Goal: Task Accomplishment & Management: Complete application form

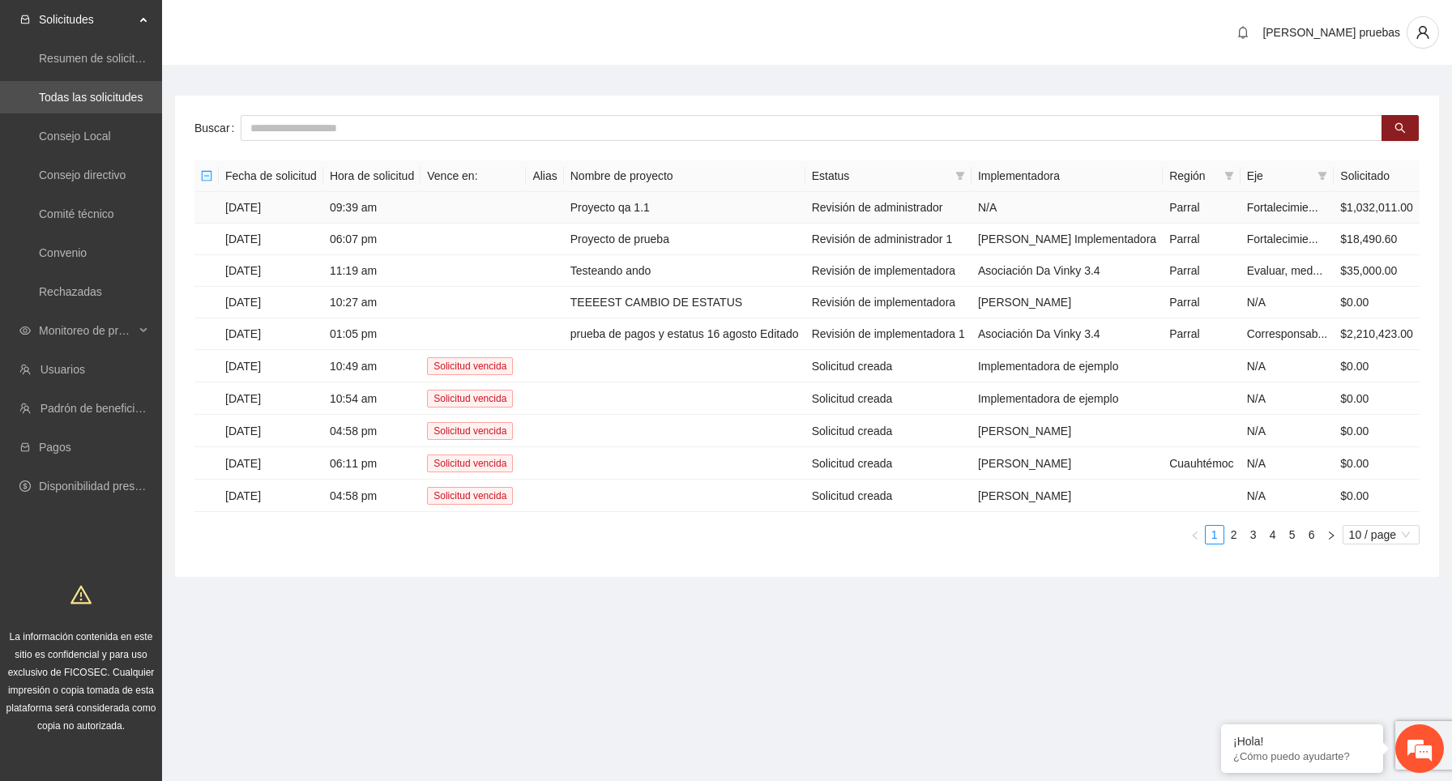
click at [353, 224] on td "09:39 am" at bounding box center [371, 208] width 97 height 32
click at [691, 224] on td "Proyecto qa 1.1" at bounding box center [685, 208] width 242 height 32
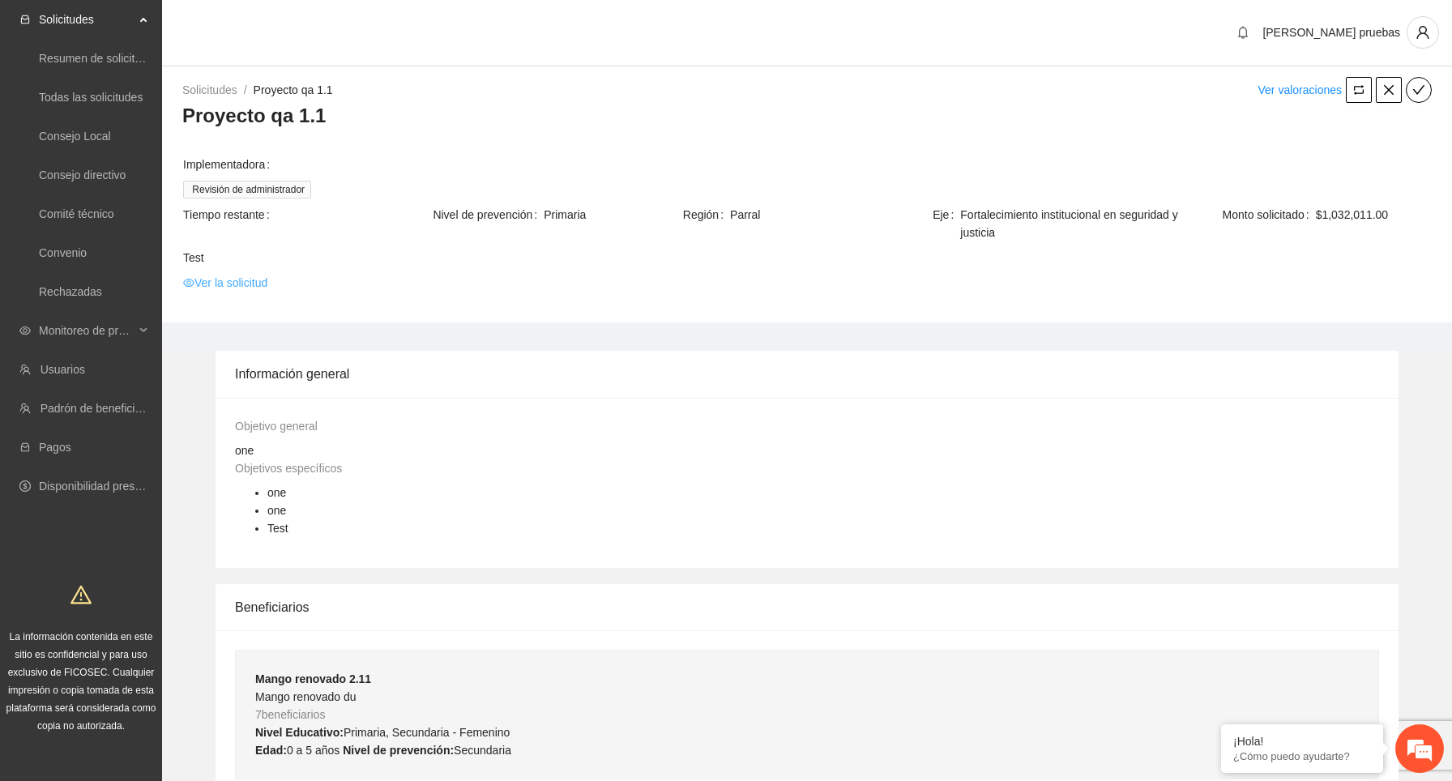
click at [260, 290] on link "Ver la solicitud" at bounding box center [225, 283] width 84 height 18
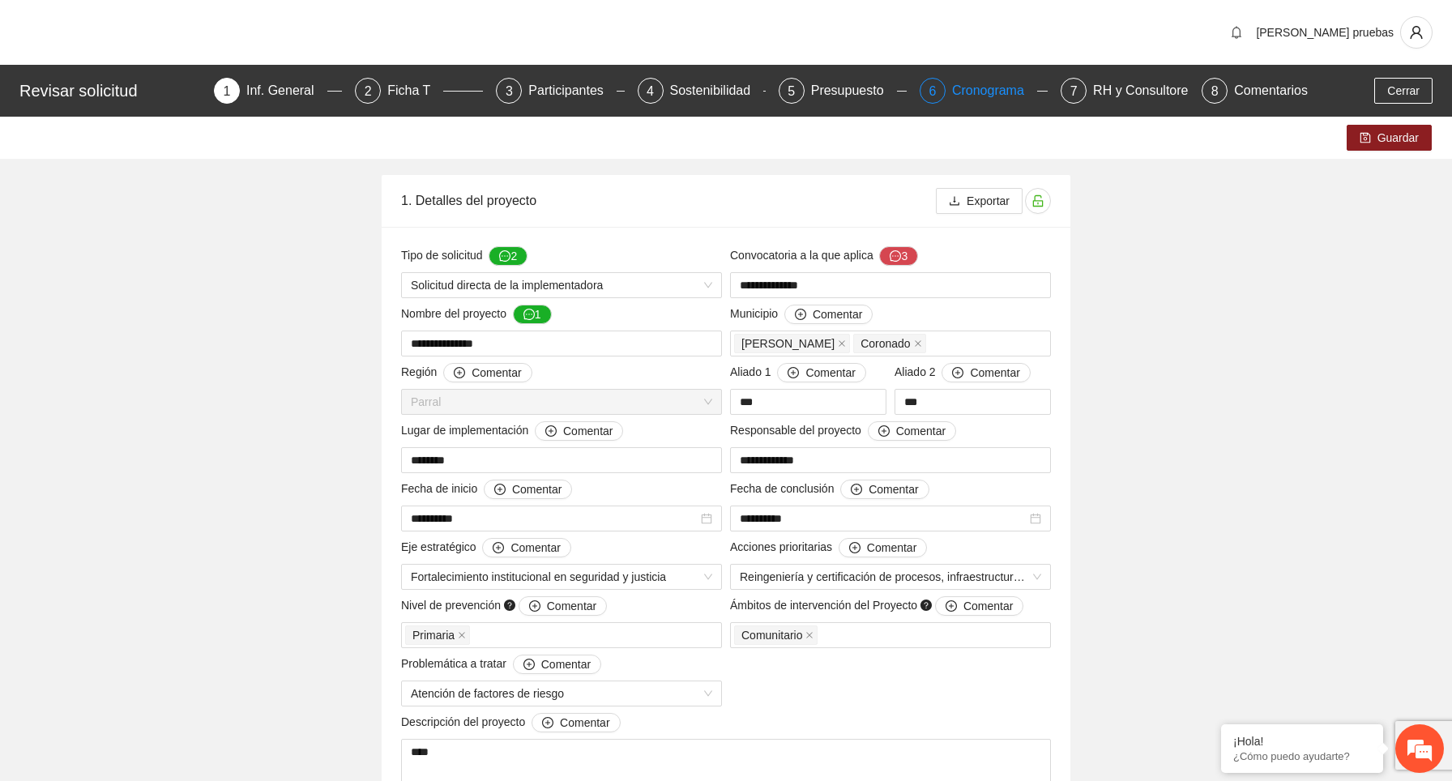
click at [993, 93] on div "Cronograma" at bounding box center [994, 91] width 85 height 26
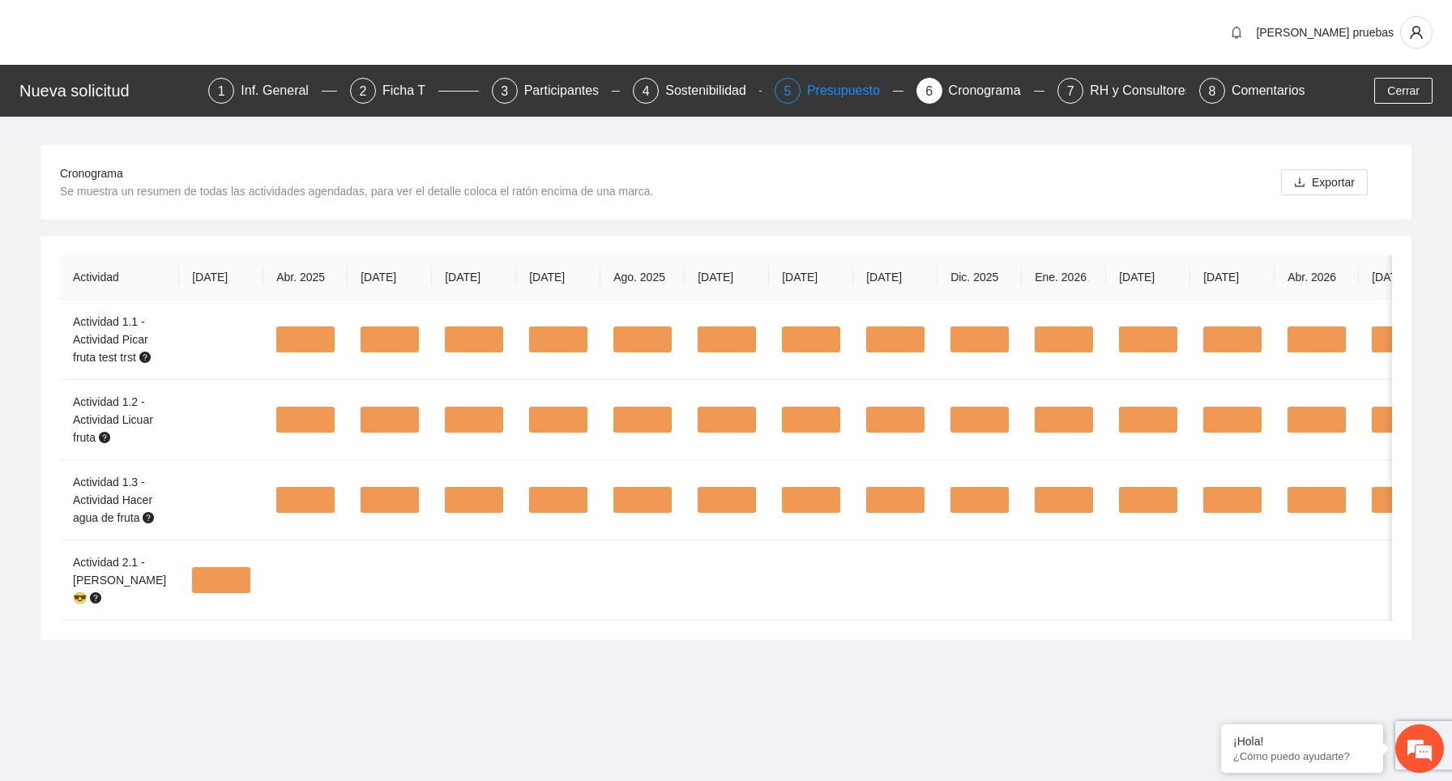
click at [835, 97] on div "Presupuesto" at bounding box center [850, 91] width 86 height 26
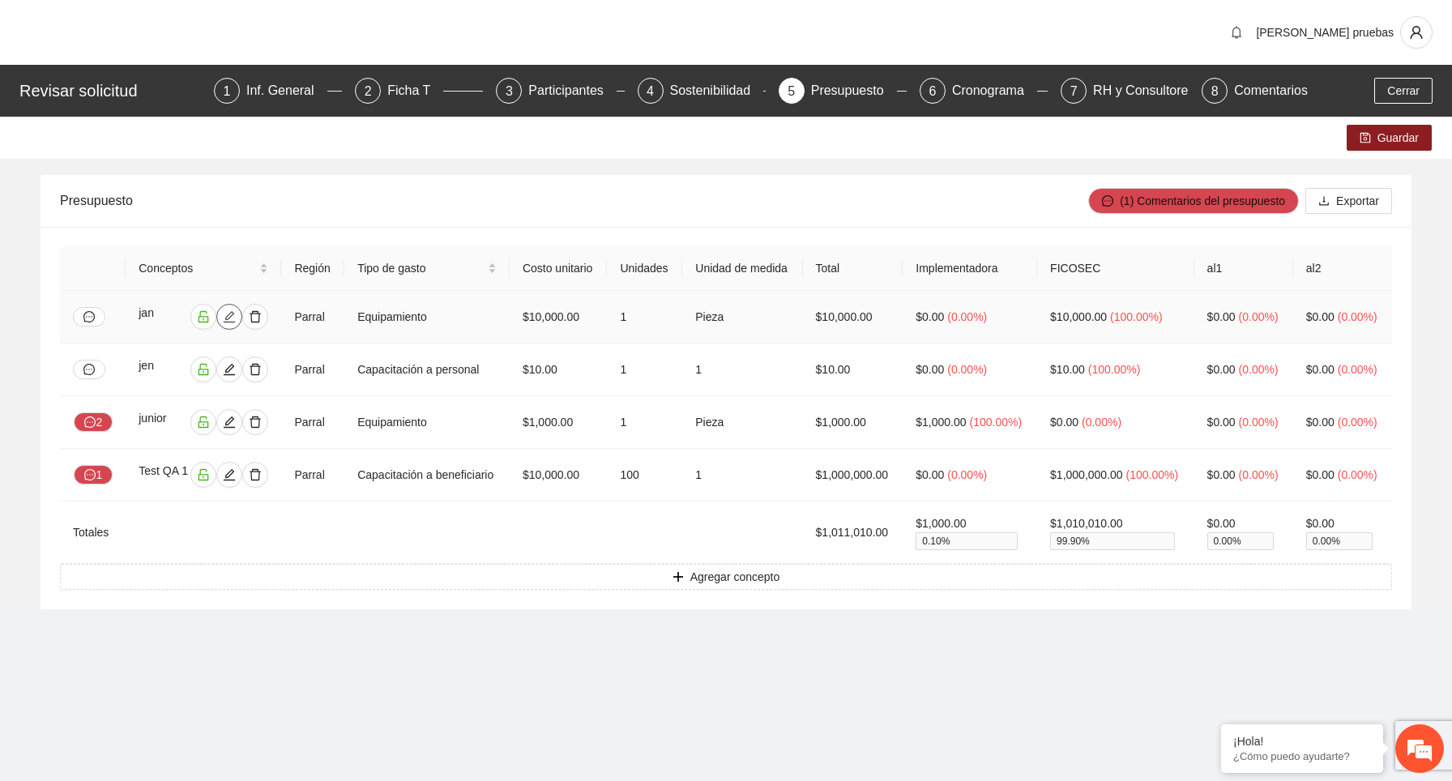
click at [223, 323] on icon "edit" at bounding box center [229, 316] width 13 height 13
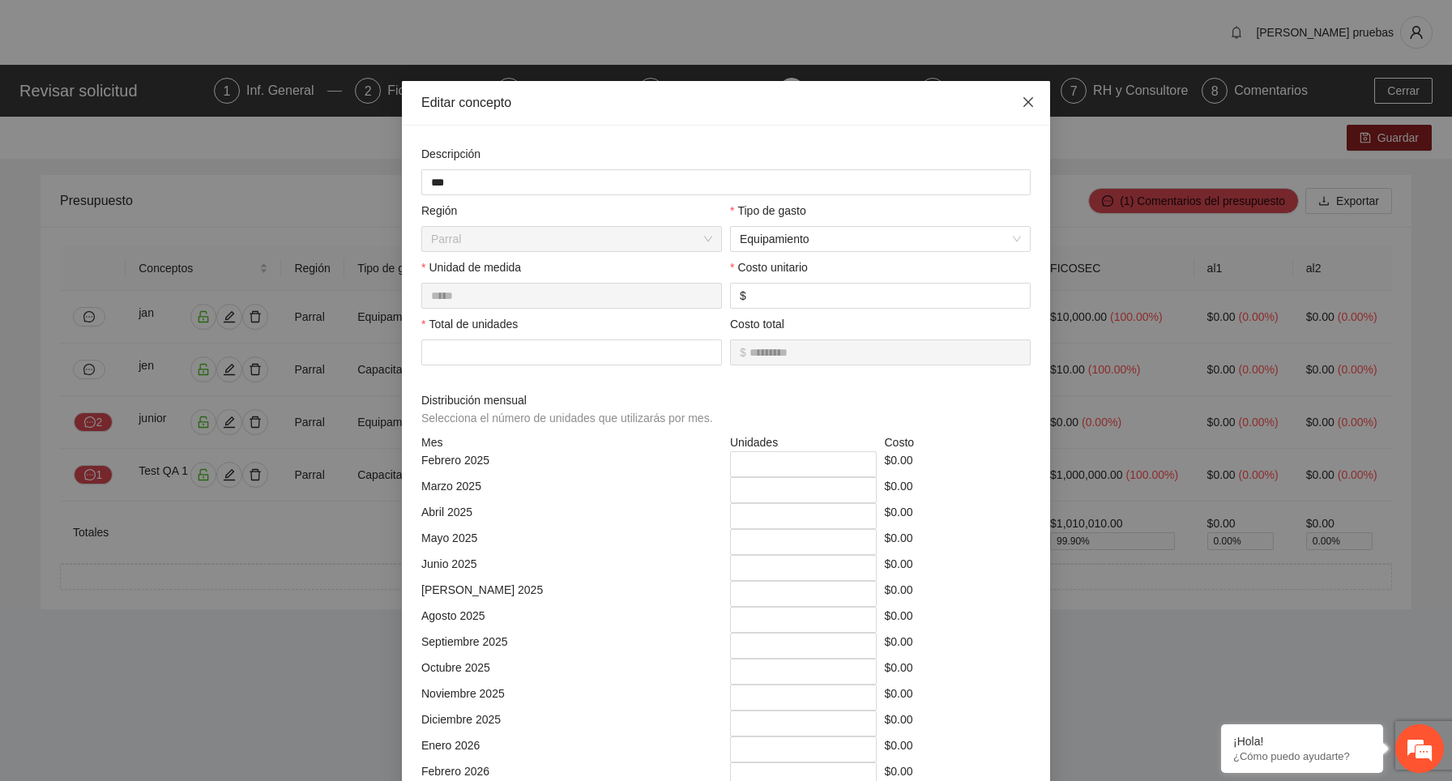
click at [1027, 103] on icon "close" at bounding box center [1029, 102] width 10 height 10
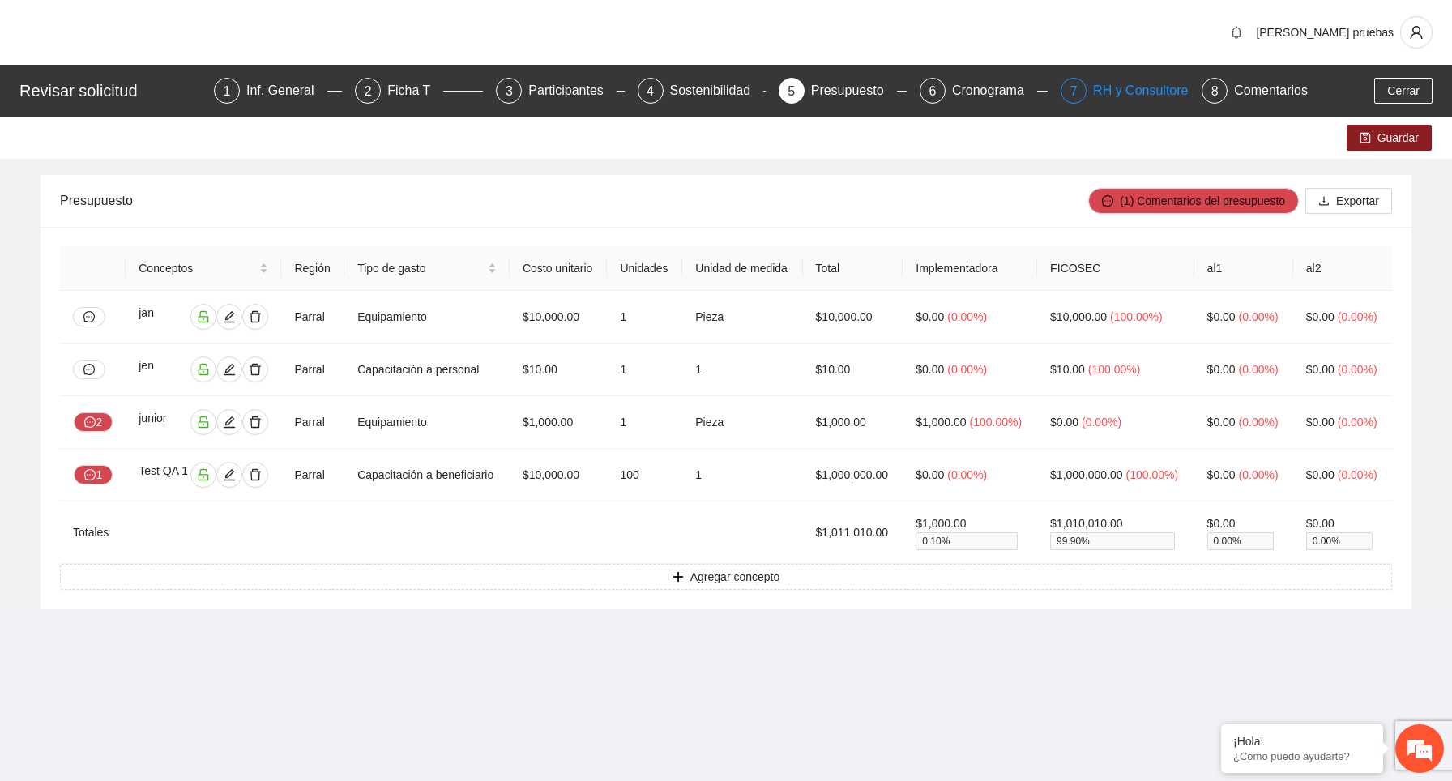
click at [1154, 85] on div "RH y Consultores" at bounding box center [1150, 91] width 114 height 26
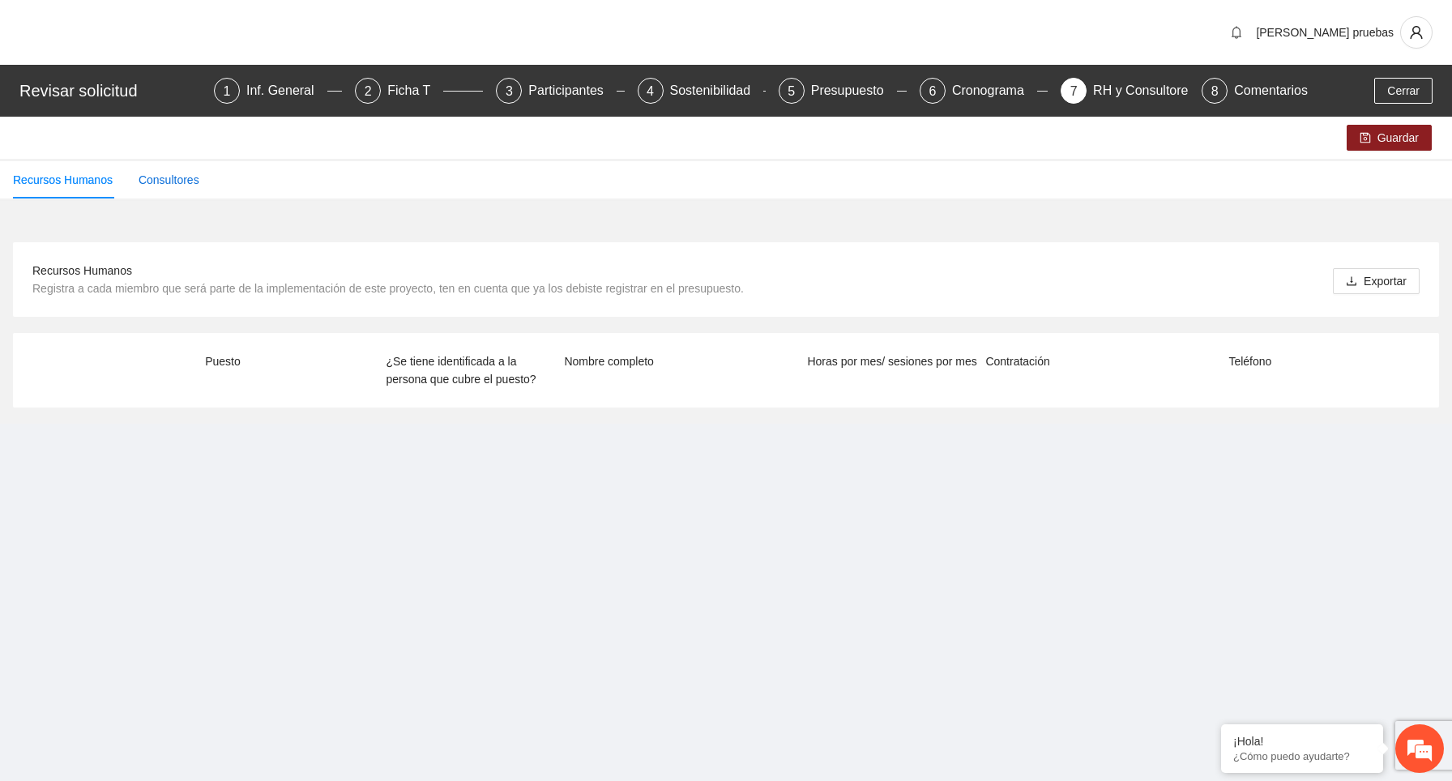
click at [177, 184] on div "Consultores" at bounding box center [169, 180] width 61 height 18
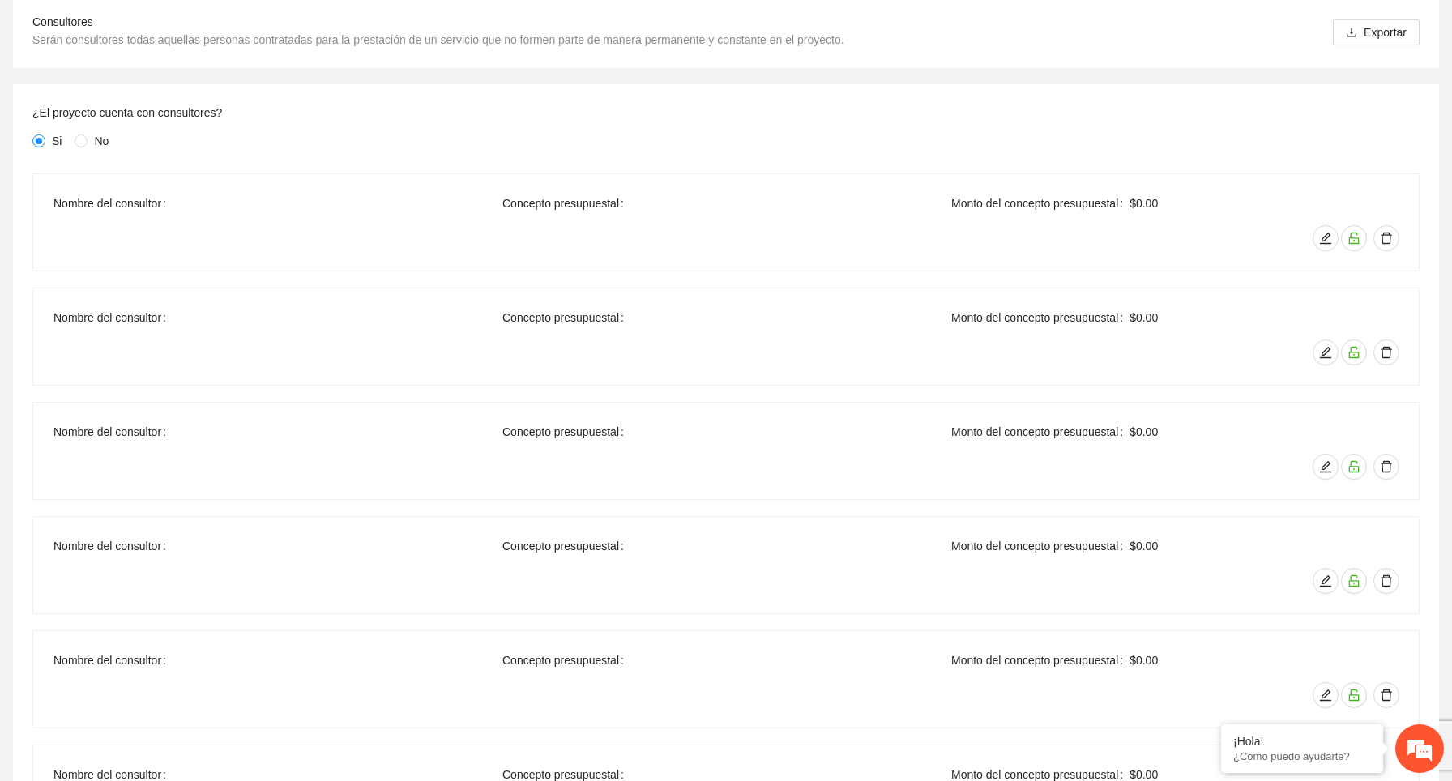
scroll to position [190, 0]
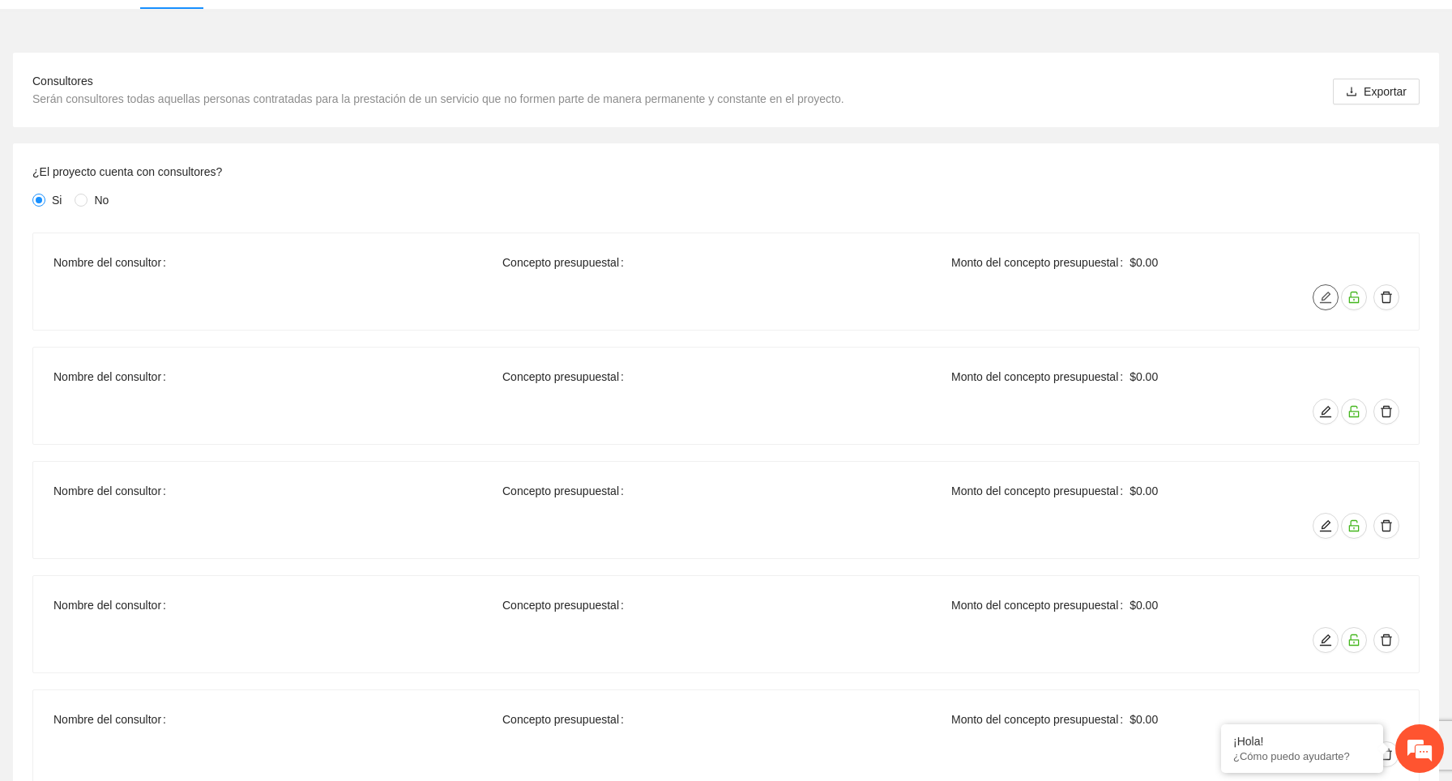
click at [1328, 300] on icon "edit" at bounding box center [1325, 297] width 13 height 13
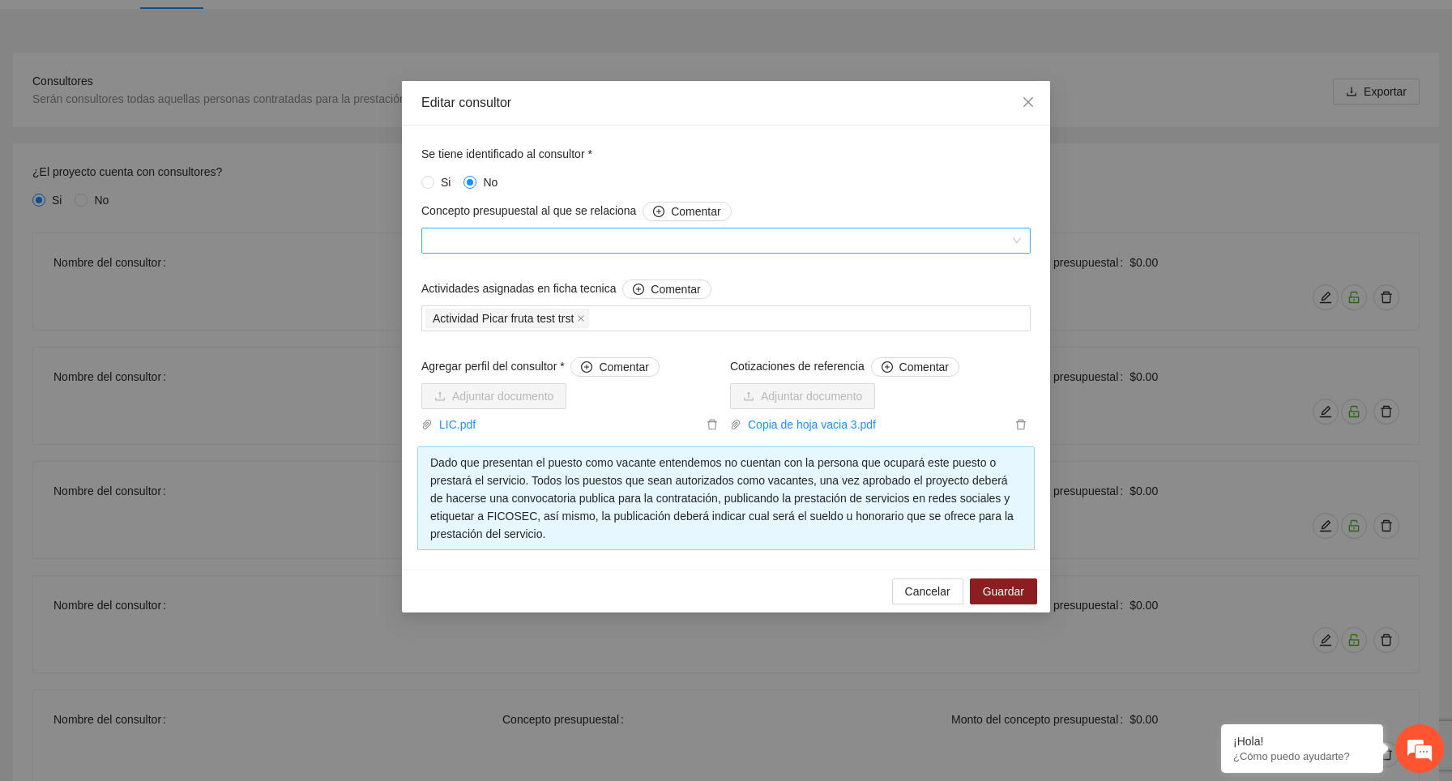
click at [594, 241] on span at bounding box center [726, 241] width 590 height 24
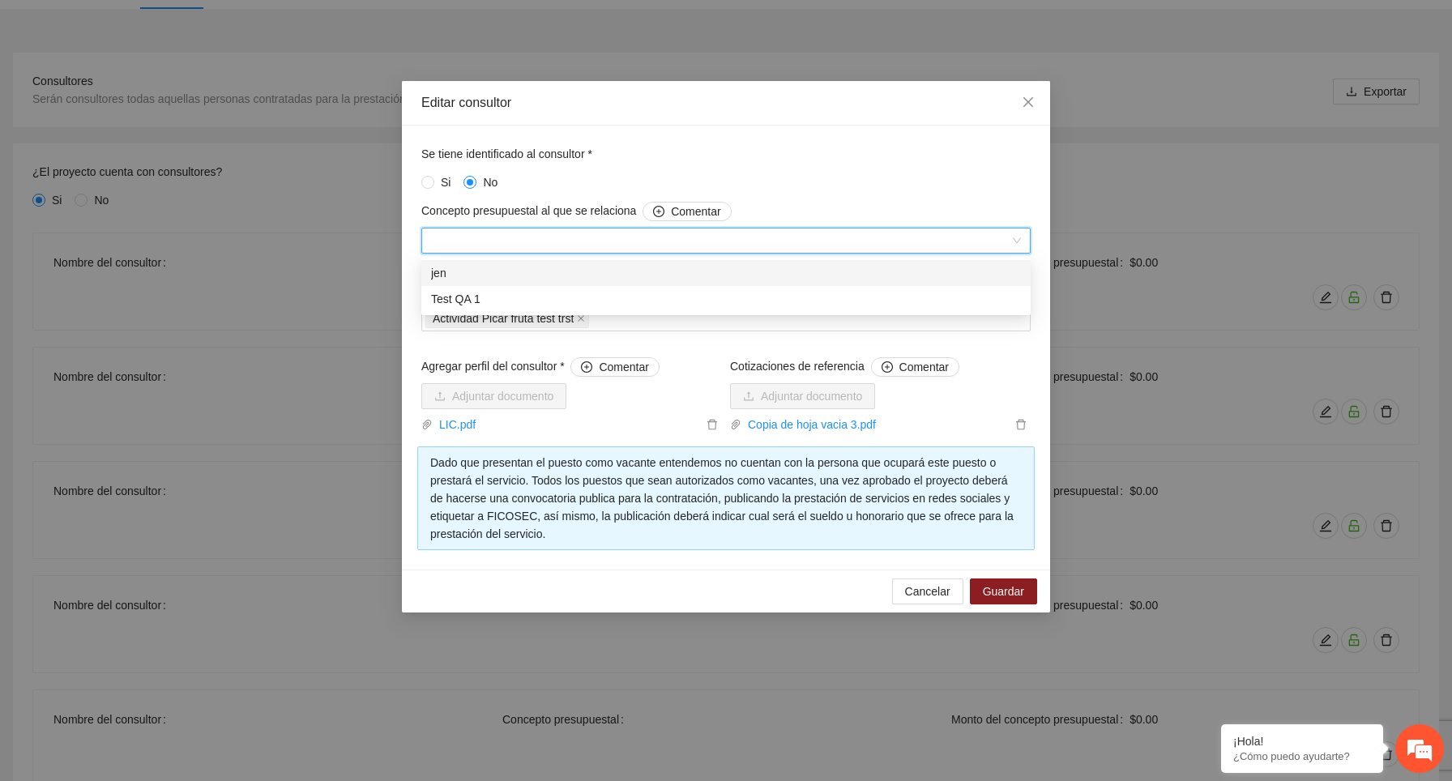
click at [518, 270] on div "jen" at bounding box center [726, 273] width 590 height 18
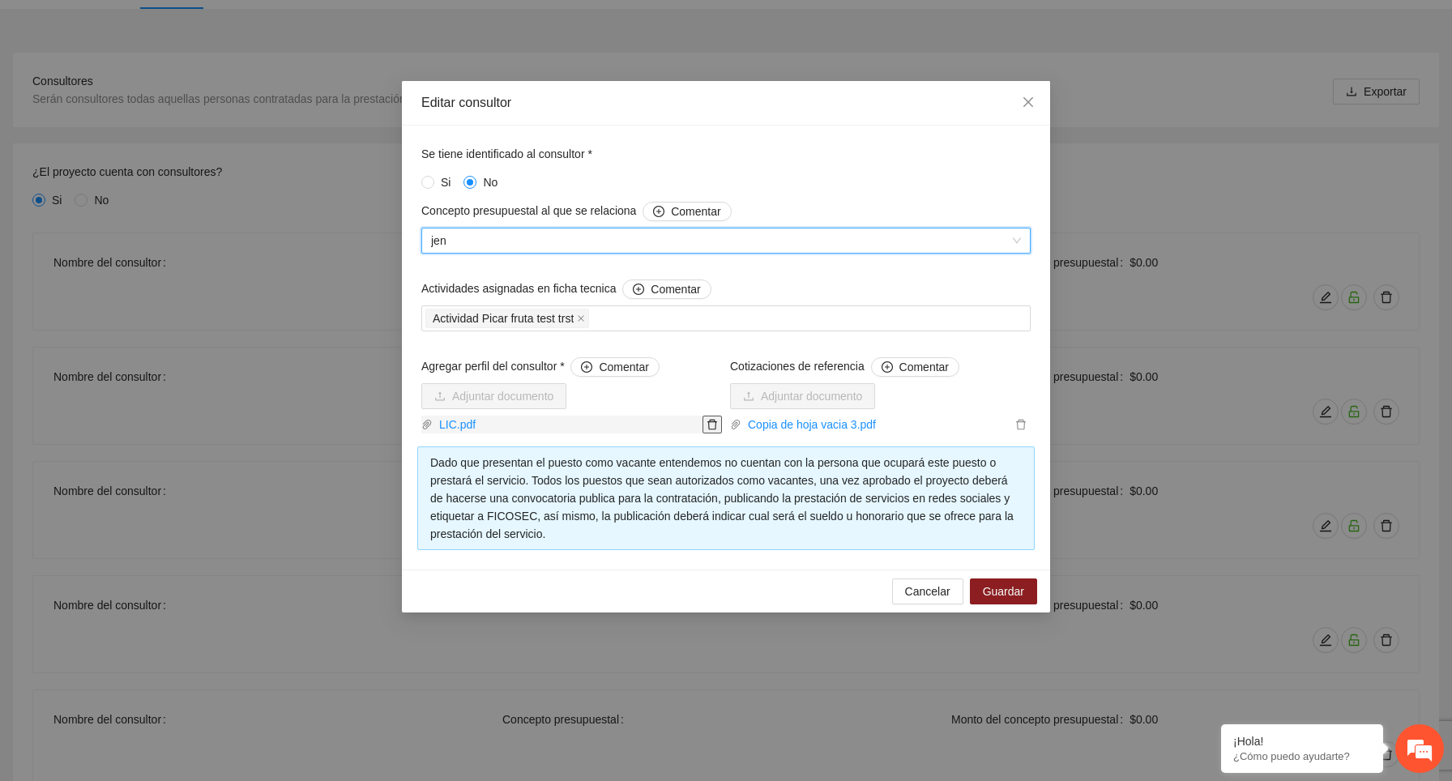
click at [712, 426] on icon "delete" at bounding box center [712, 424] width 11 height 11
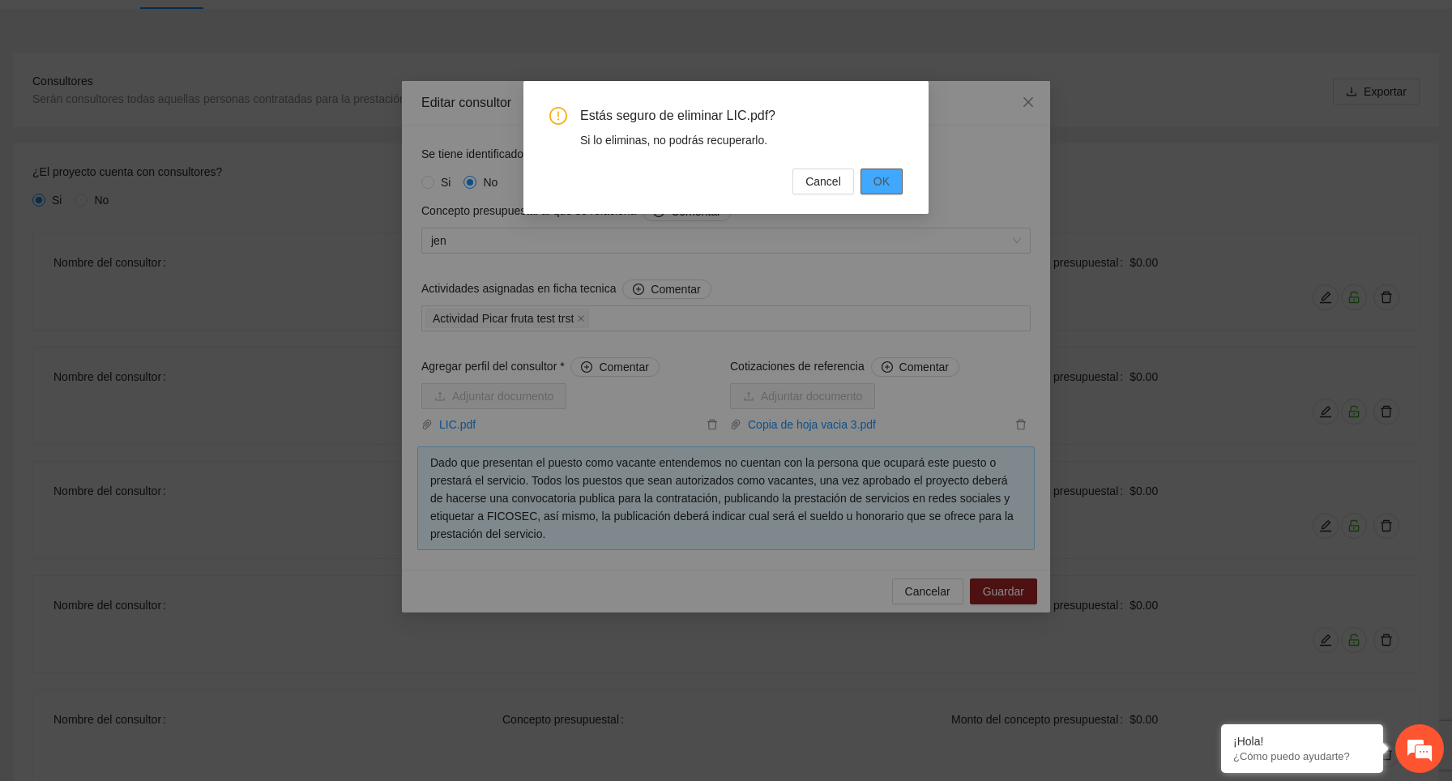
click at [887, 180] on span "OK" at bounding box center [882, 182] width 16 height 18
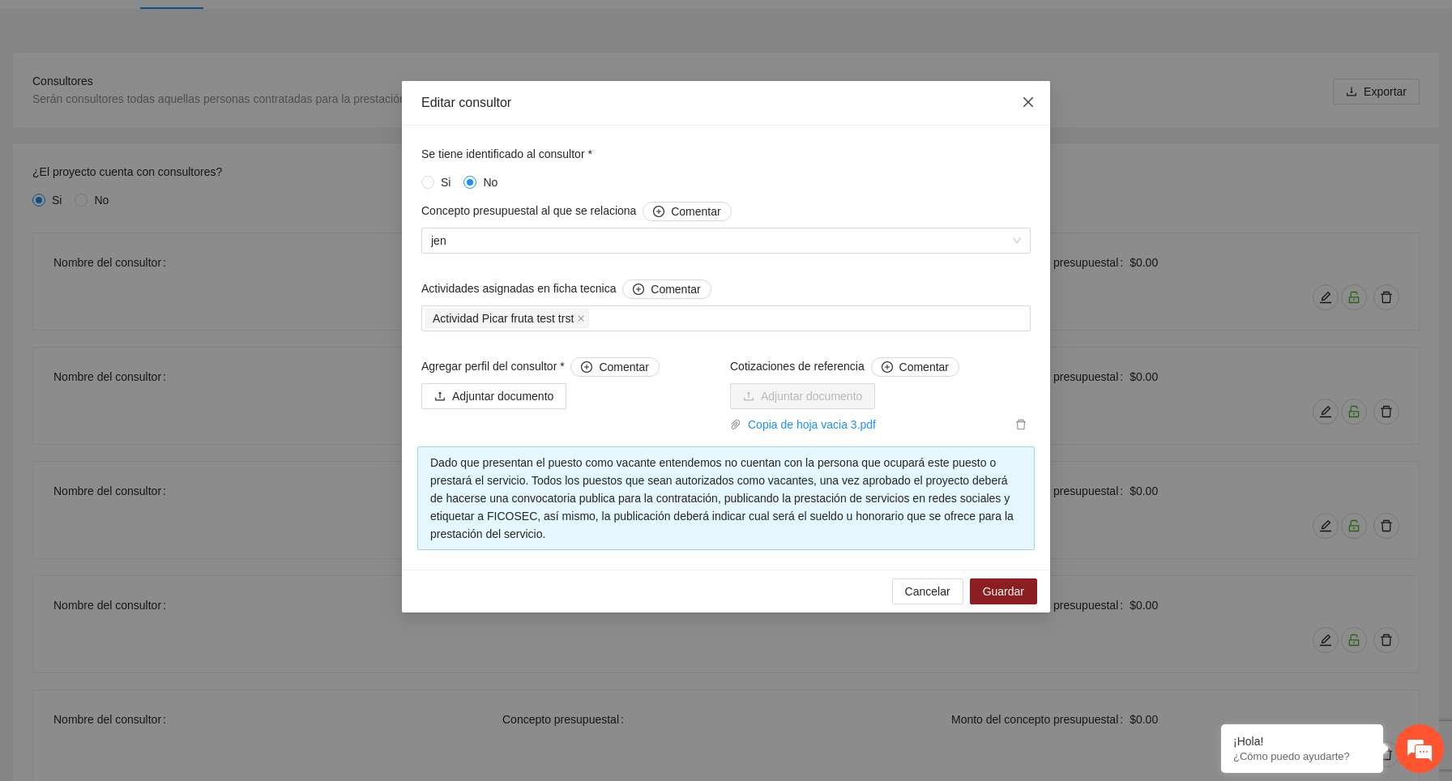
click at [1032, 101] on icon "close" at bounding box center [1028, 102] width 13 height 13
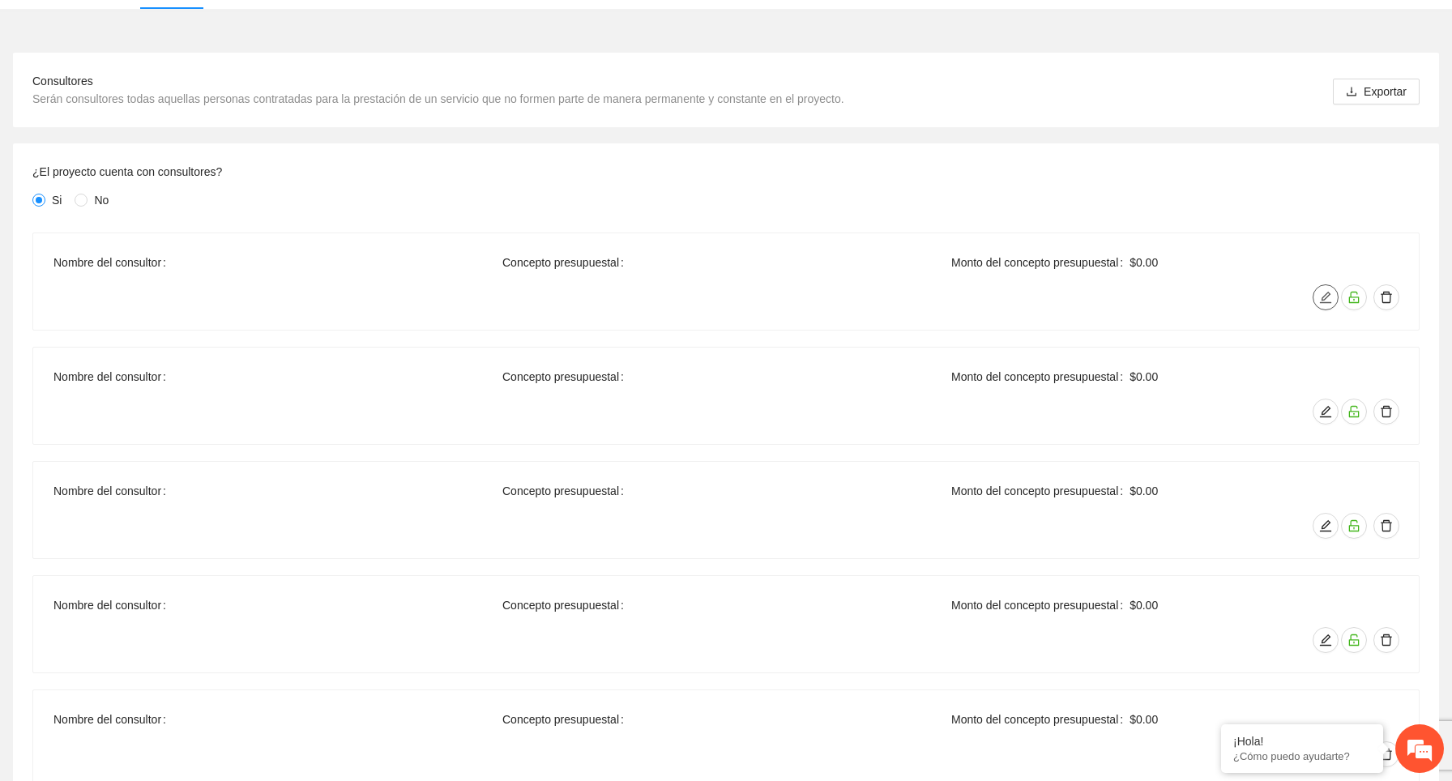
click at [1320, 299] on icon "edit" at bounding box center [1325, 297] width 13 height 13
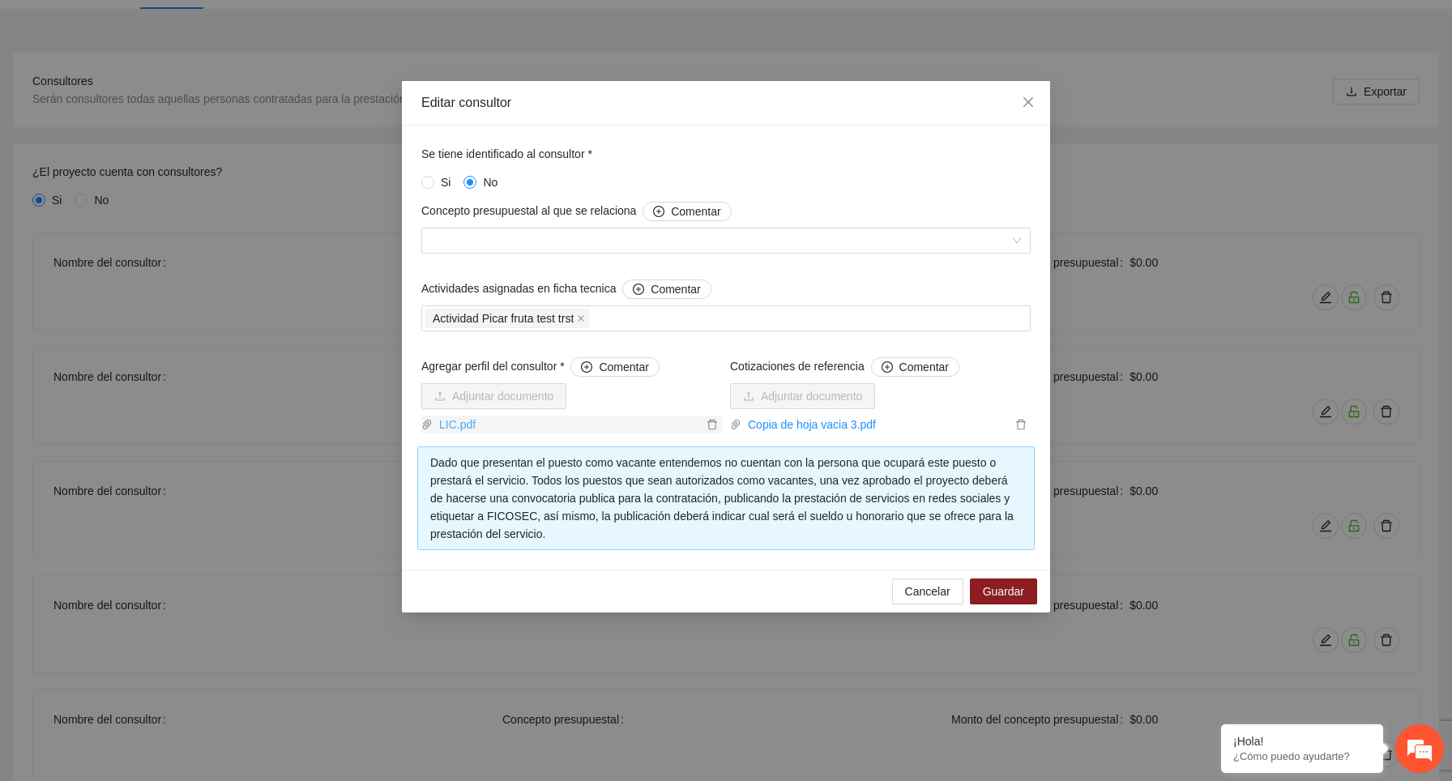
click at [464, 424] on link "LIC.pdf" at bounding box center [568, 425] width 270 height 18
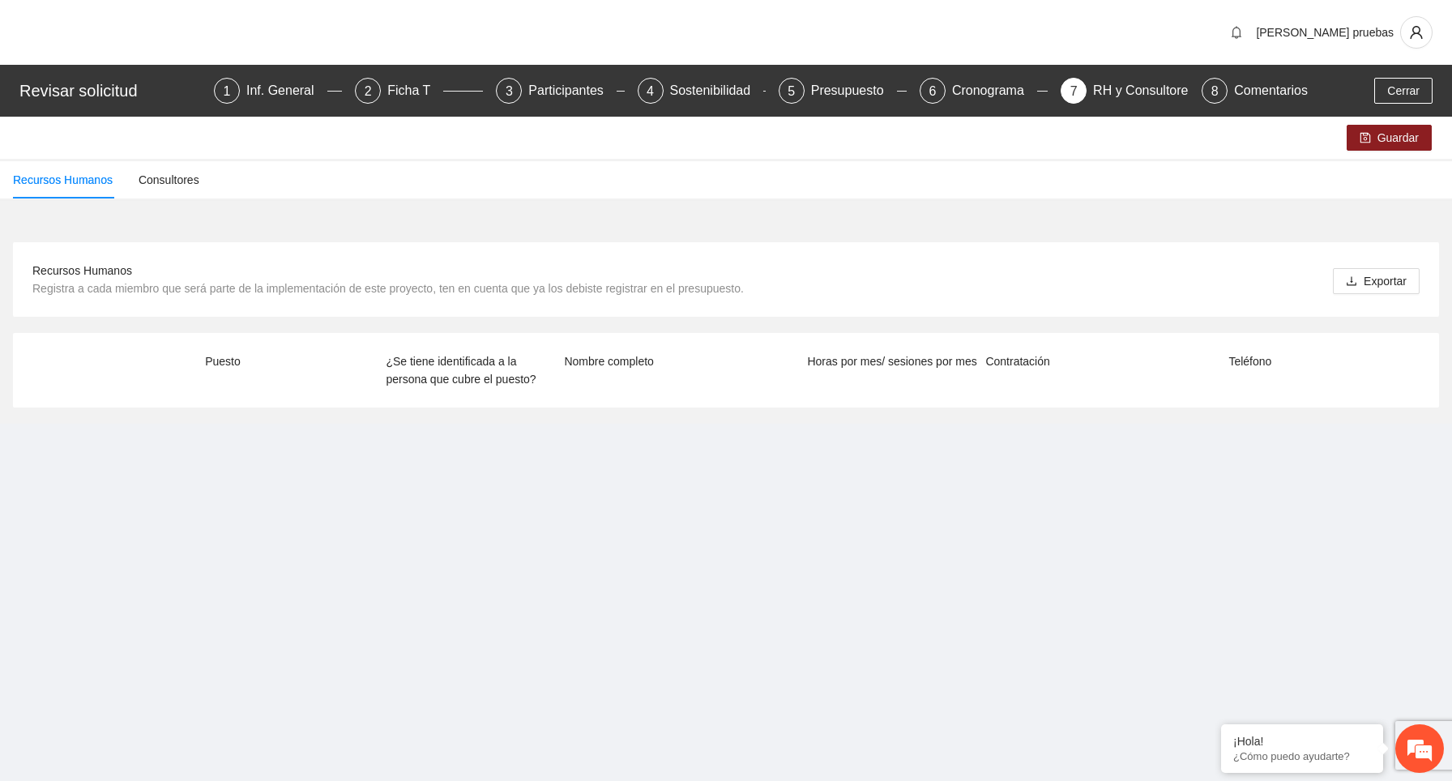
click at [1115, 86] on div "RH y Consultores" at bounding box center [1150, 91] width 114 height 26
click at [179, 182] on div "Consultores" at bounding box center [169, 180] width 61 height 18
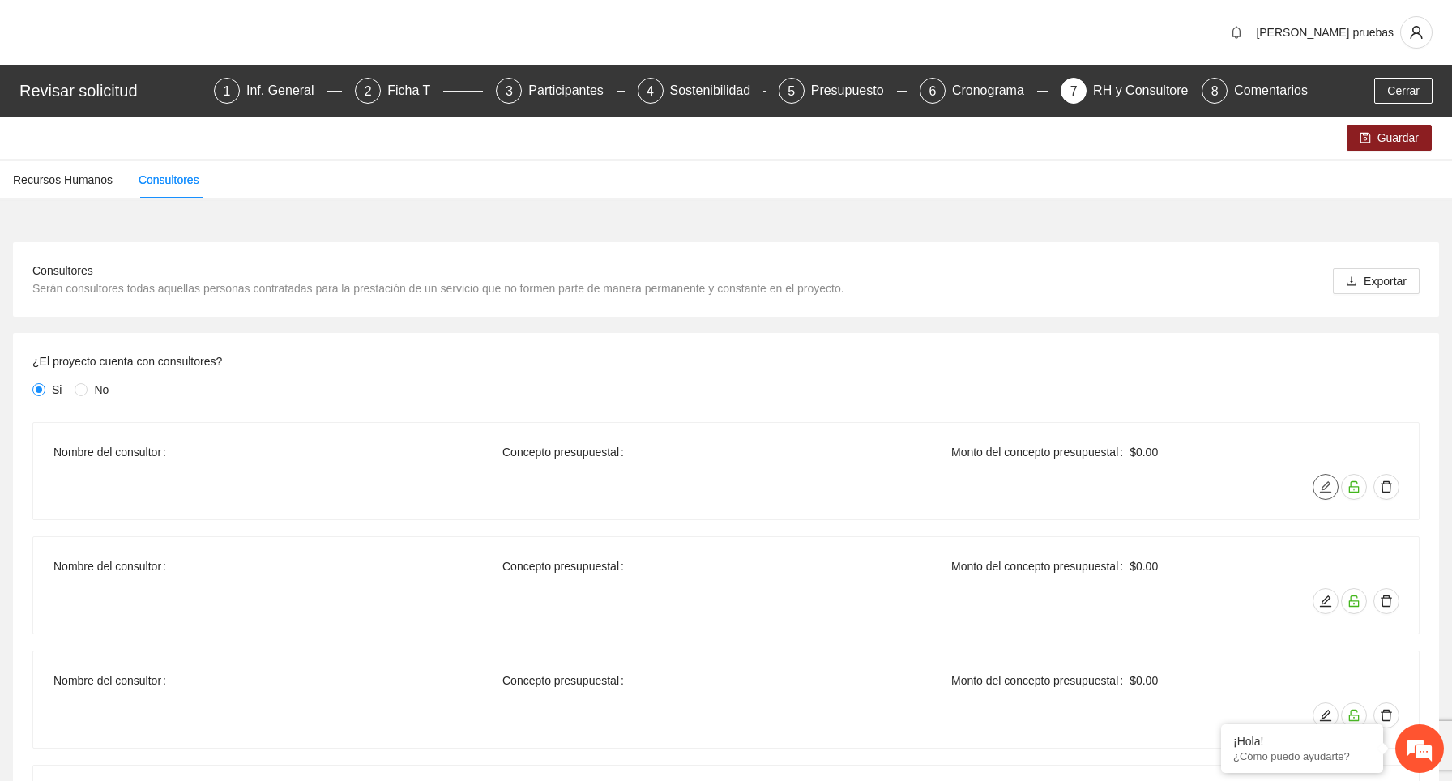
click at [1324, 482] on icon "edit" at bounding box center [1325, 487] width 13 height 13
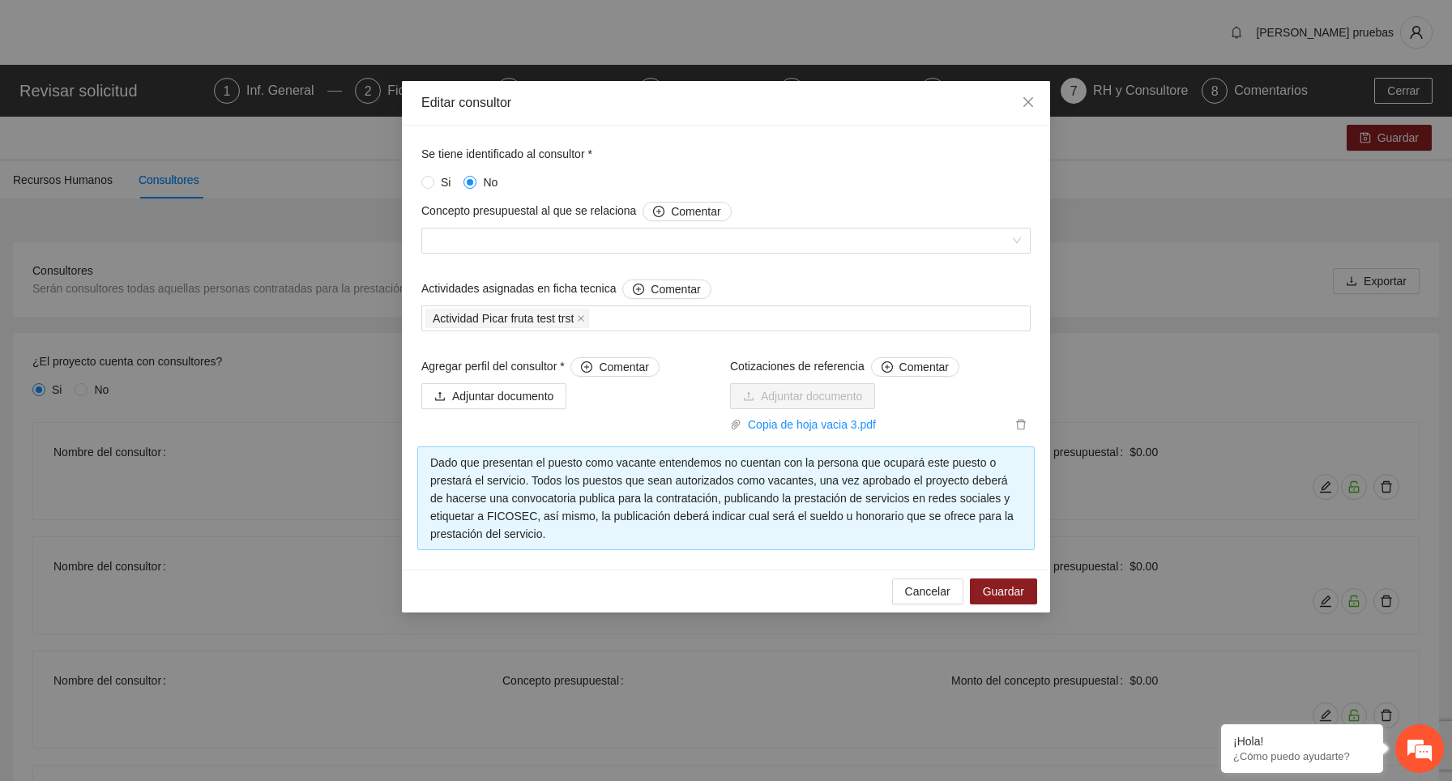
click at [621, 427] on div "Agregar perfil del consultor * Comentar Adjuntar documento" at bounding box center [571, 395] width 309 height 76
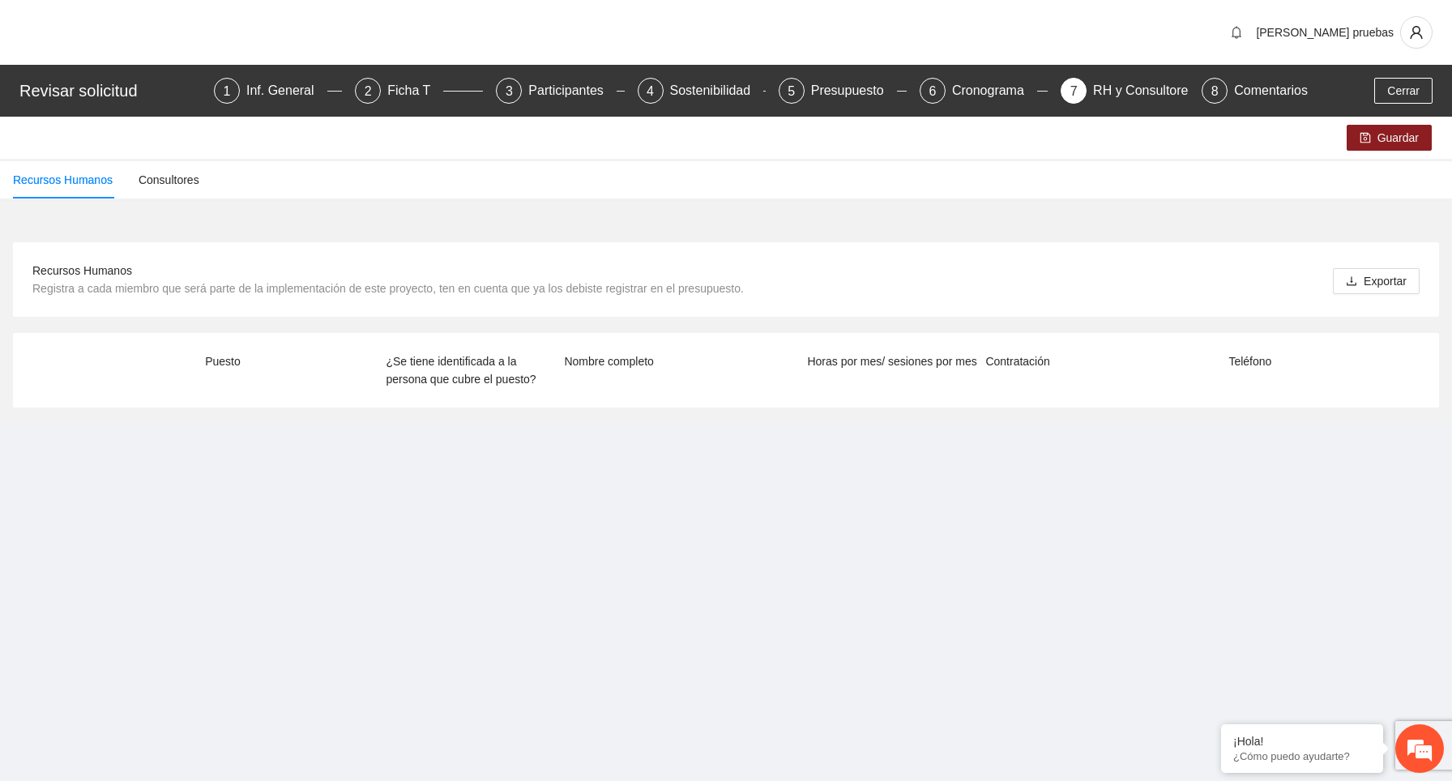
click at [1135, 99] on div "RH y Consultores" at bounding box center [1150, 91] width 114 height 26
click at [175, 183] on div "Consultores" at bounding box center [169, 180] width 61 height 18
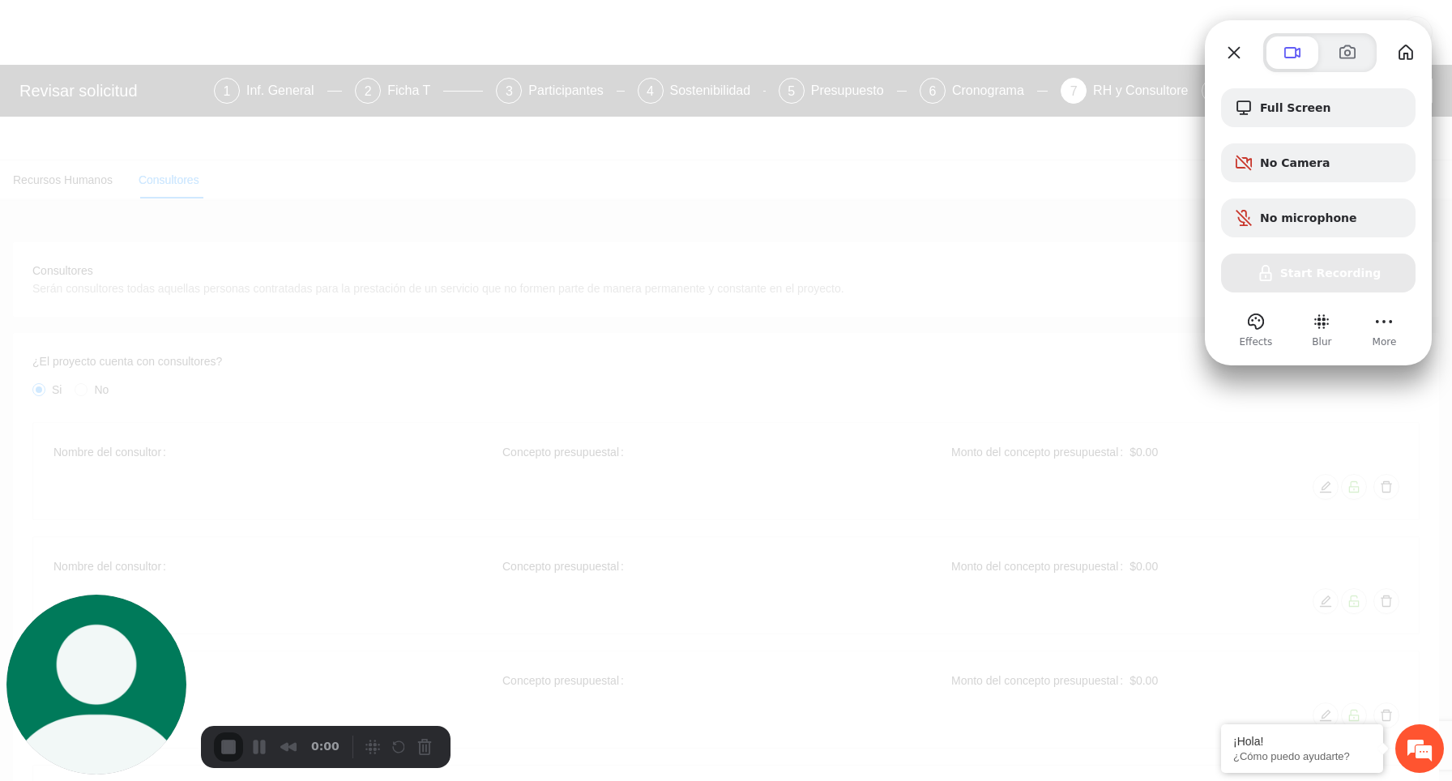
click at [1002, 291] on div at bounding box center [726, 390] width 1452 height 781
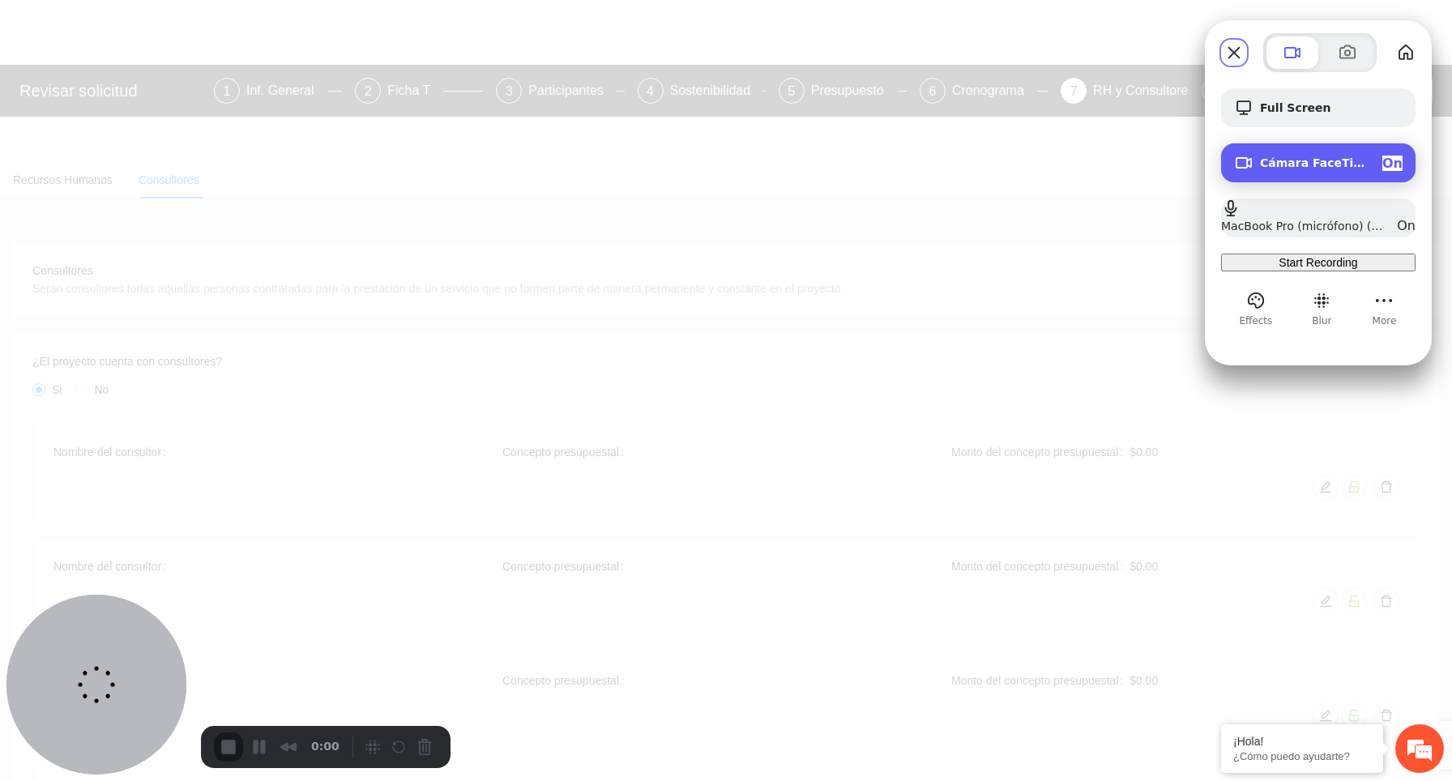
click at [1388, 164] on span "On" at bounding box center [1393, 163] width 20 height 15
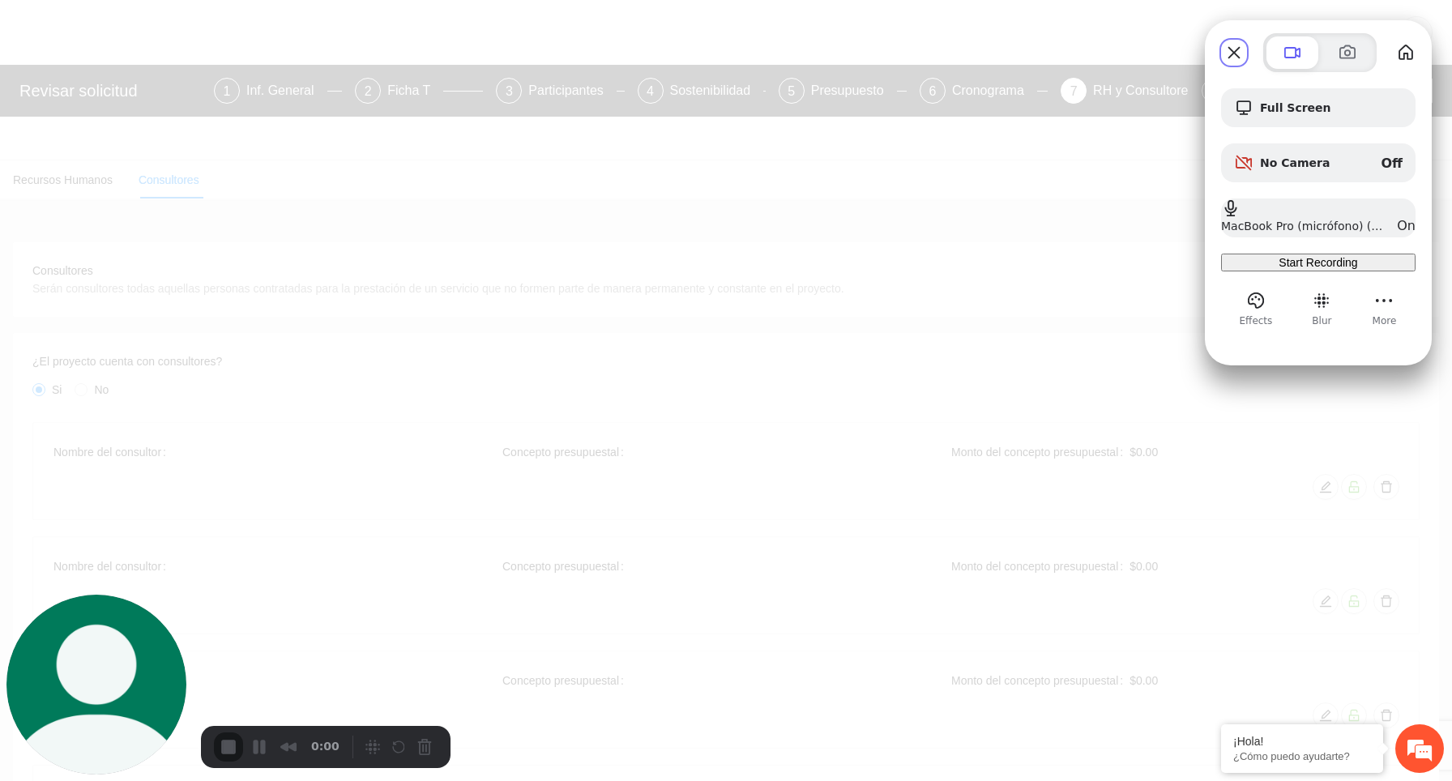
click at [1343, 269] on span "Start Recording" at bounding box center [1318, 262] width 79 height 13
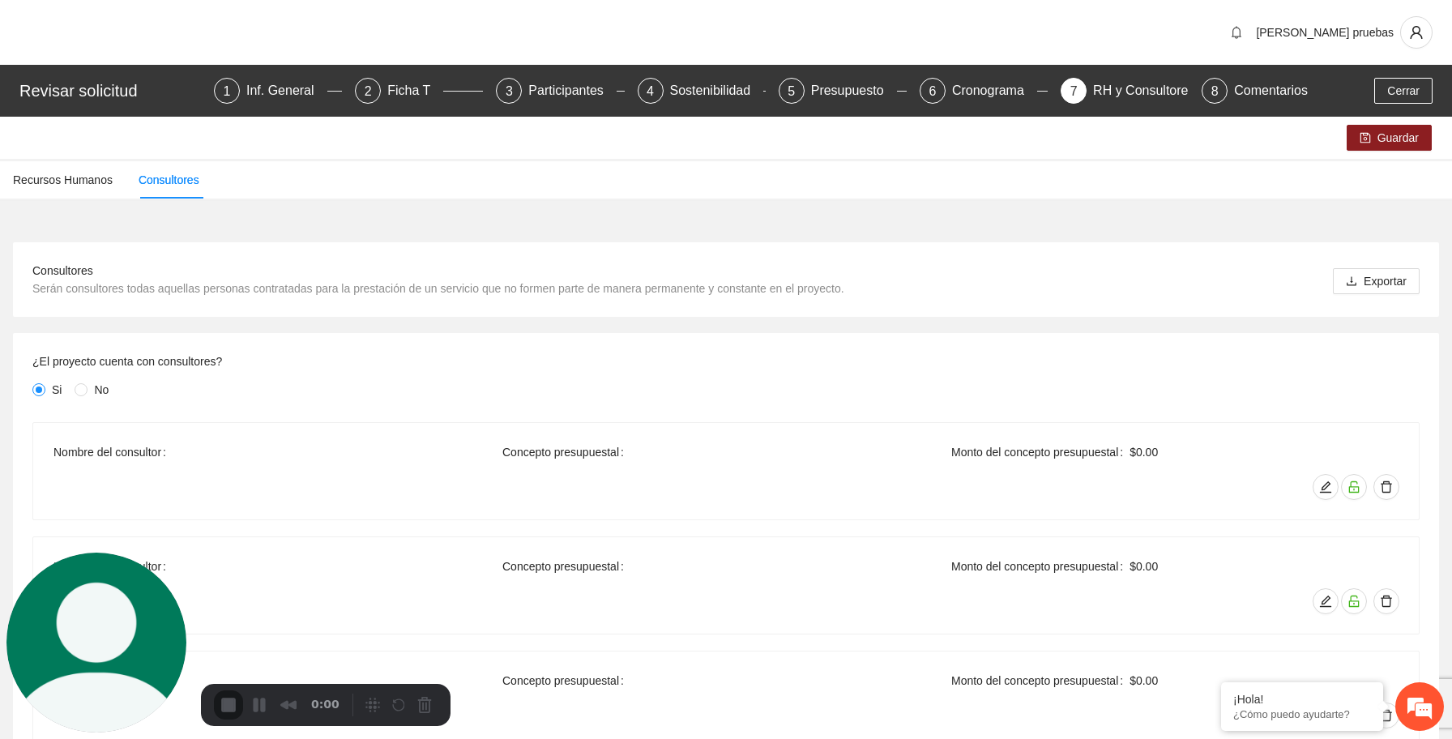
click at [1326, 487] on icon "edit" at bounding box center [1325, 486] width 11 height 11
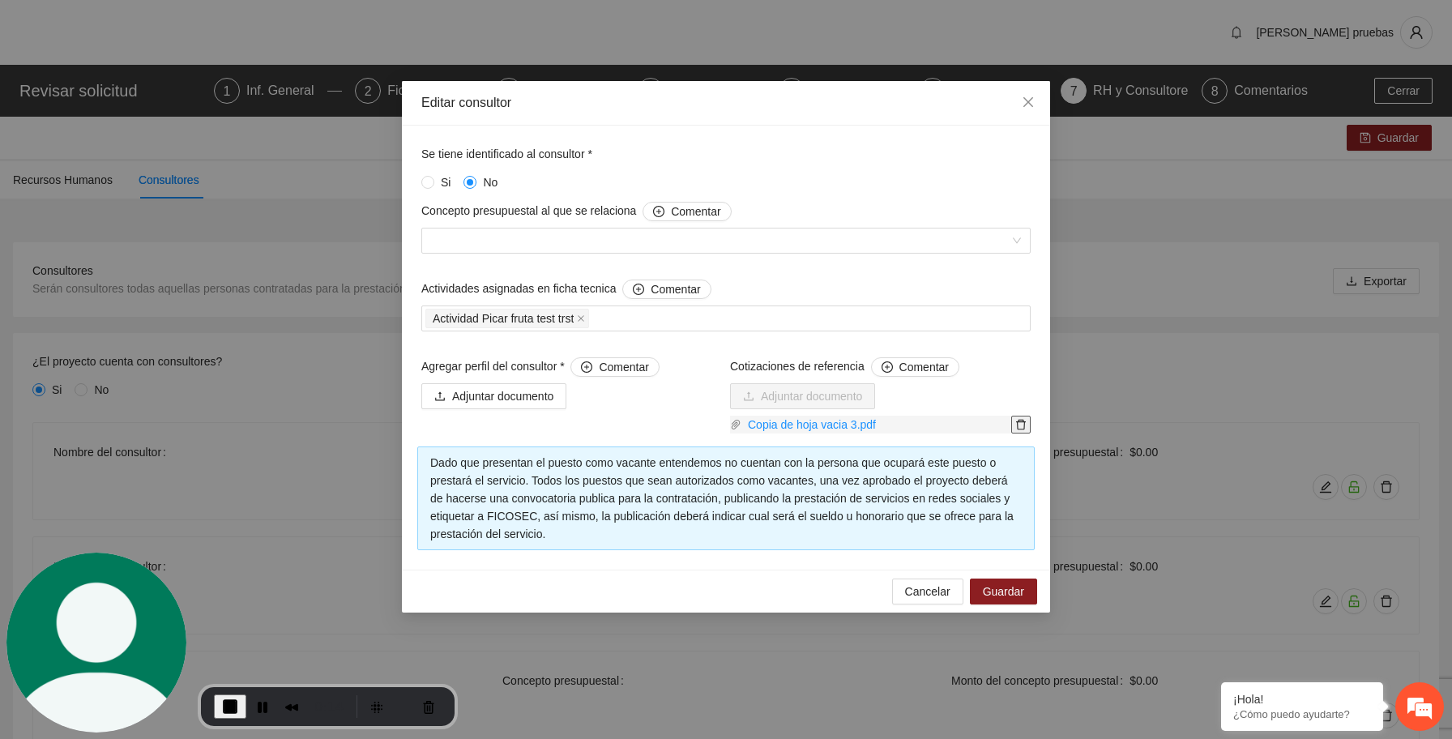
click at [1020, 425] on icon "delete" at bounding box center [1021, 424] width 11 height 11
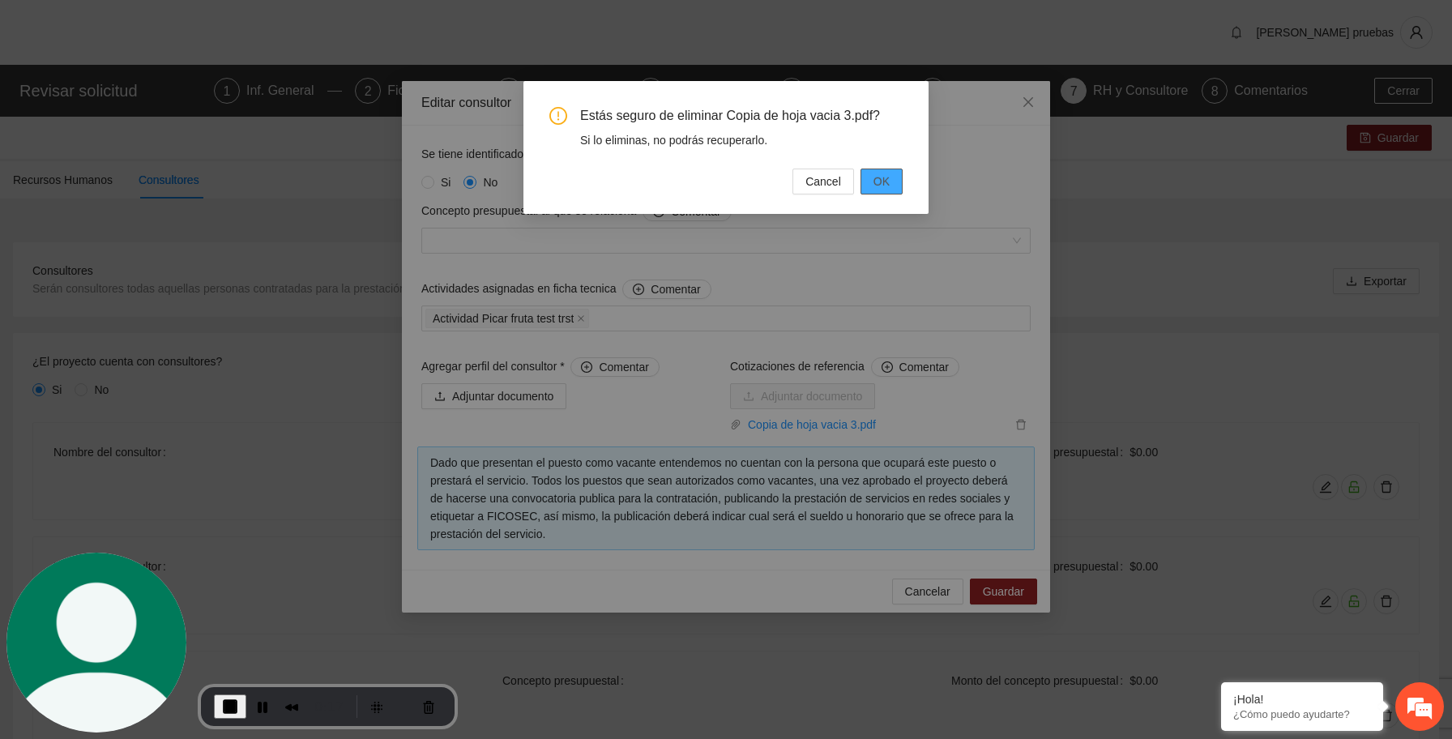
click at [896, 186] on button "OK" at bounding box center [882, 182] width 42 height 26
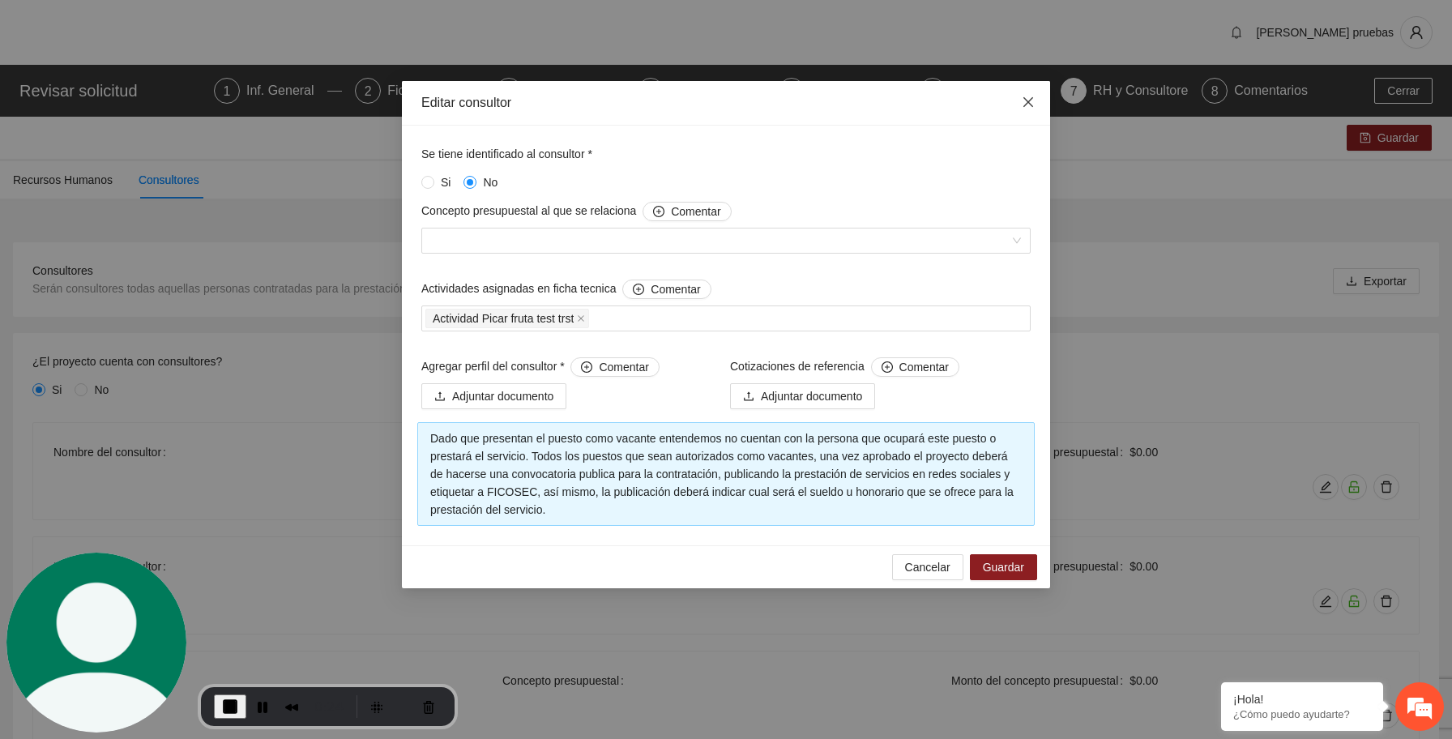
click at [1035, 107] on span "Close" at bounding box center [1029, 103] width 44 height 44
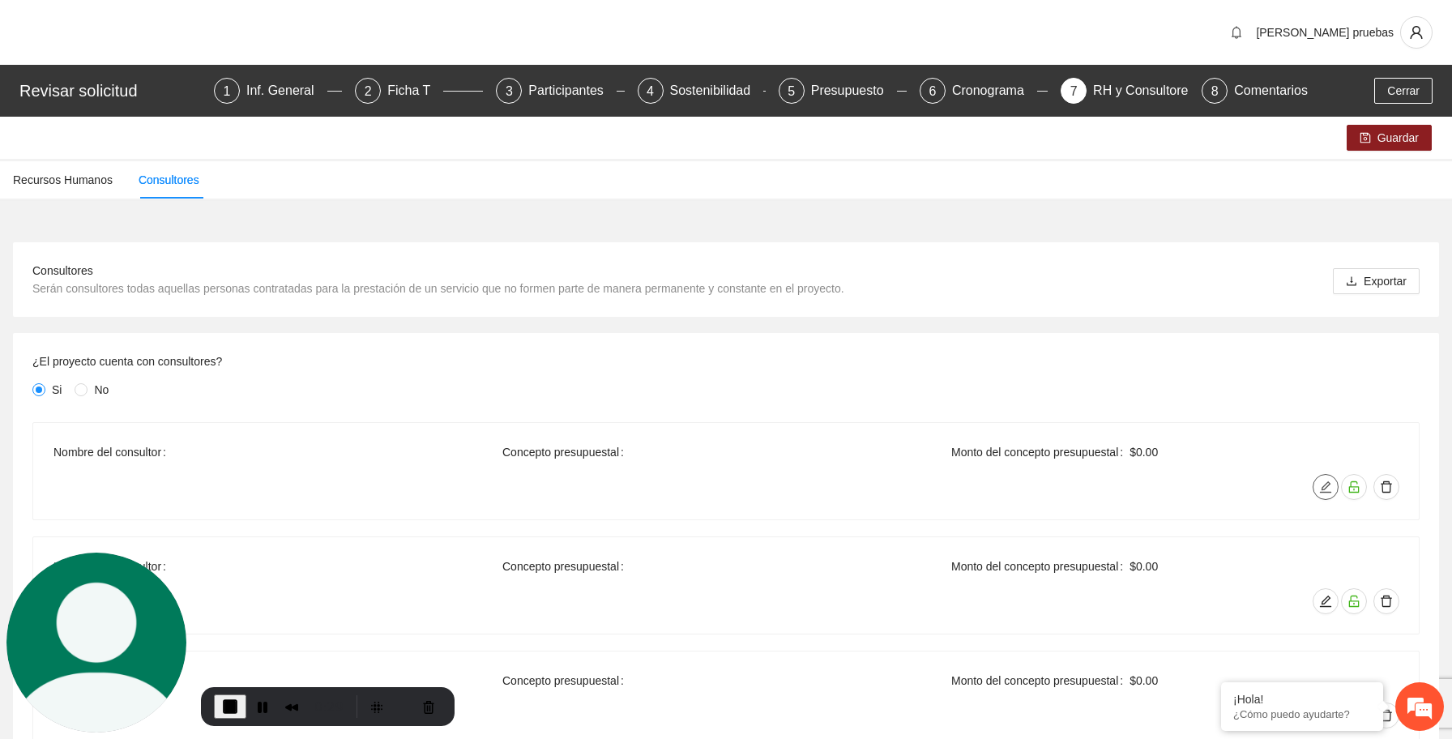
click at [1326, 493] on icon "edit" at bounding box center [1325, 487] width 13 height 13
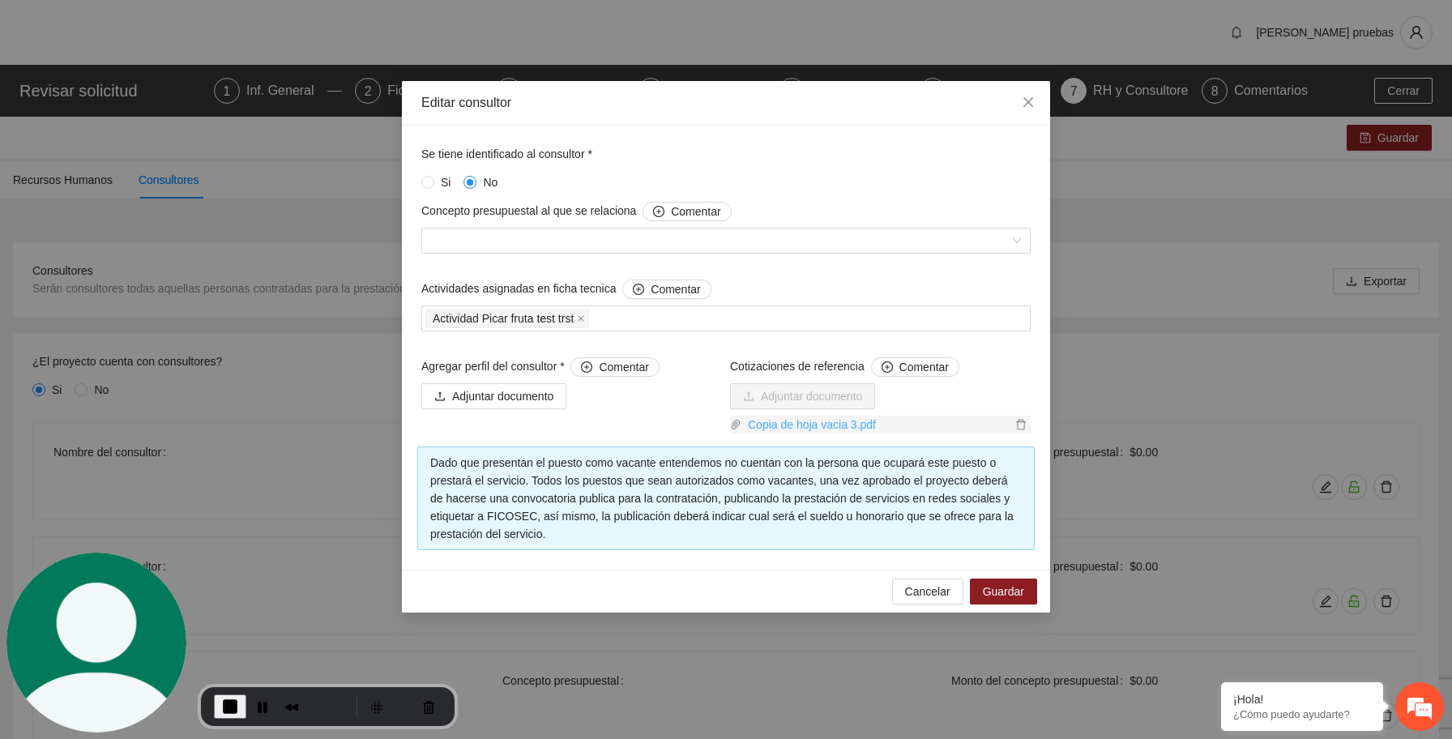
click at [808, 425] on link "Copia de hoja vacia 3.pdf" at bounding box center [877, 425] width 270 height 18
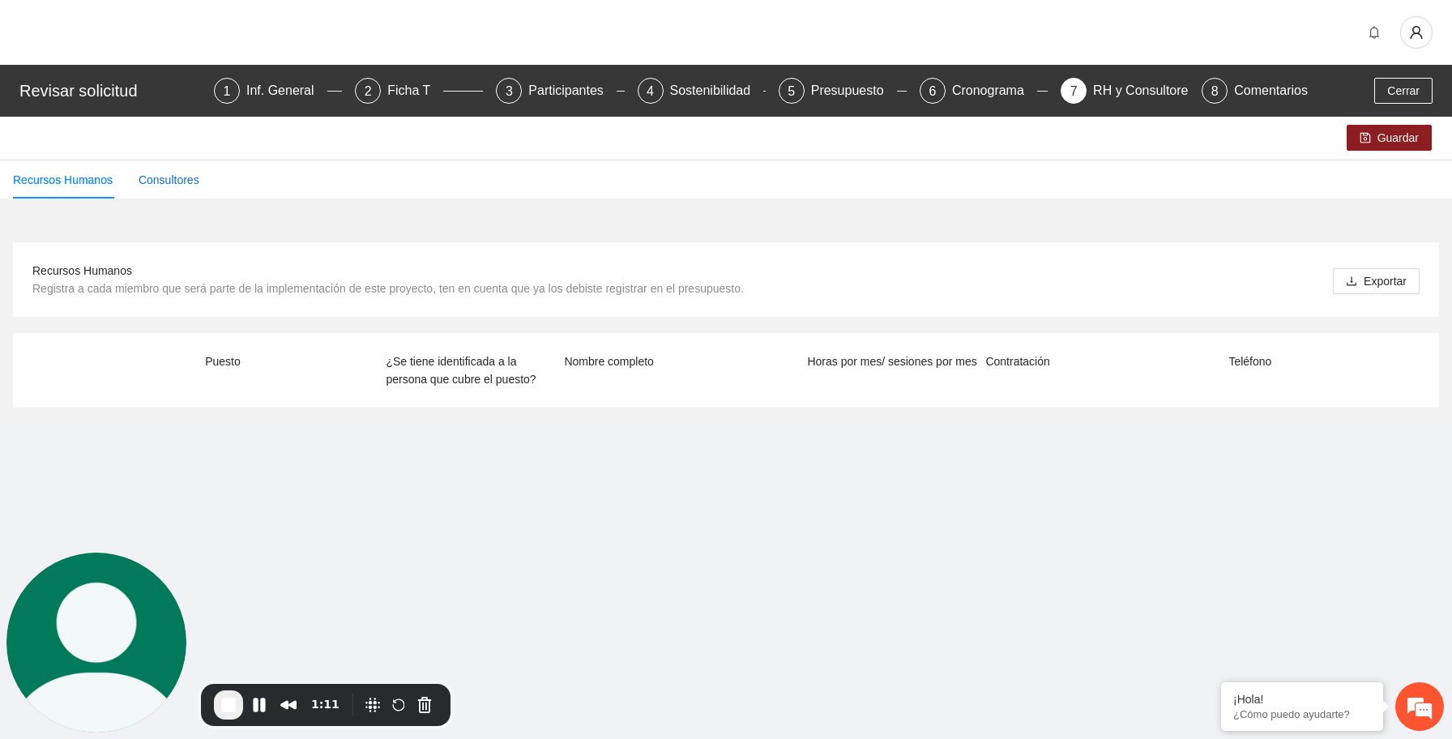
click at [185, 182] on div "Consultores" at bounding box center [169, 180] width 61 height 18
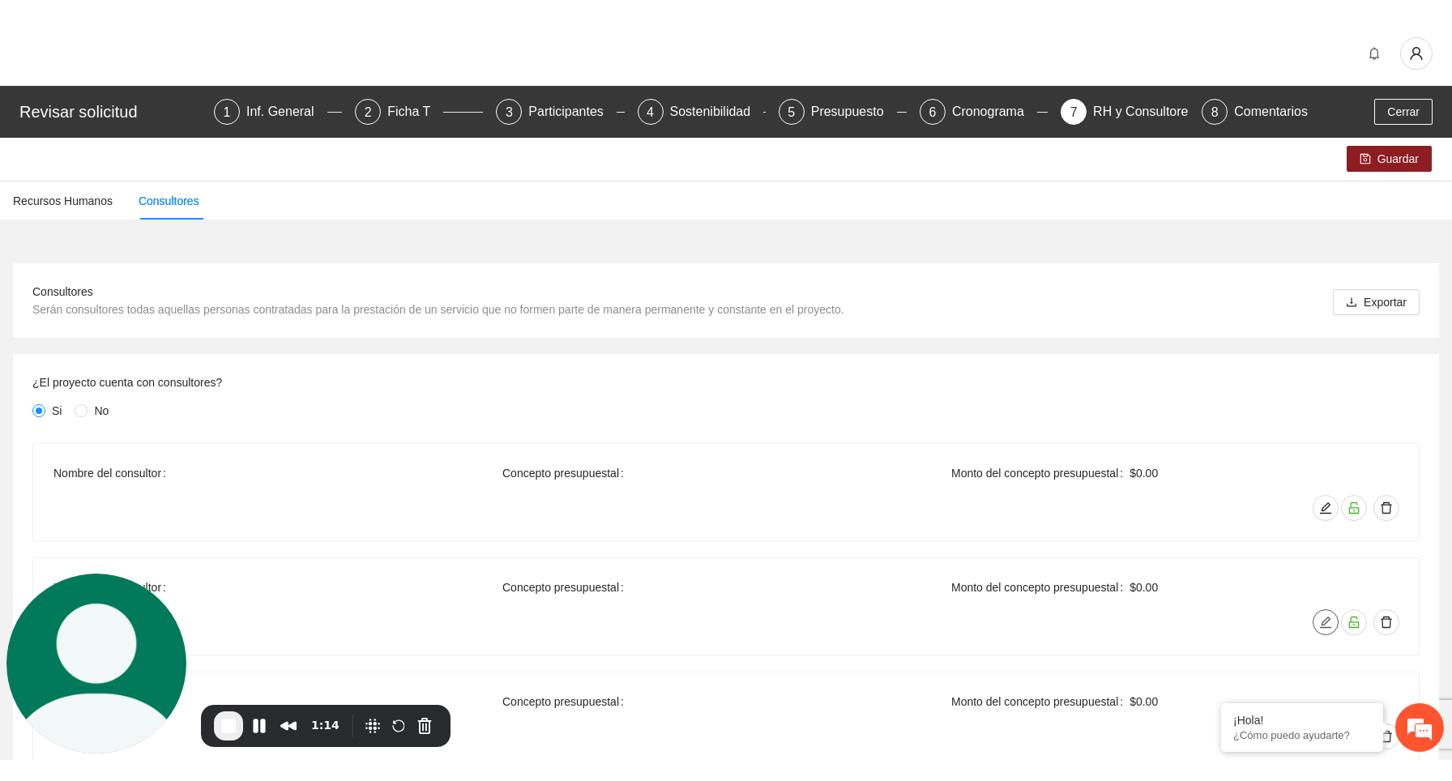
scroll to position [185, 0]
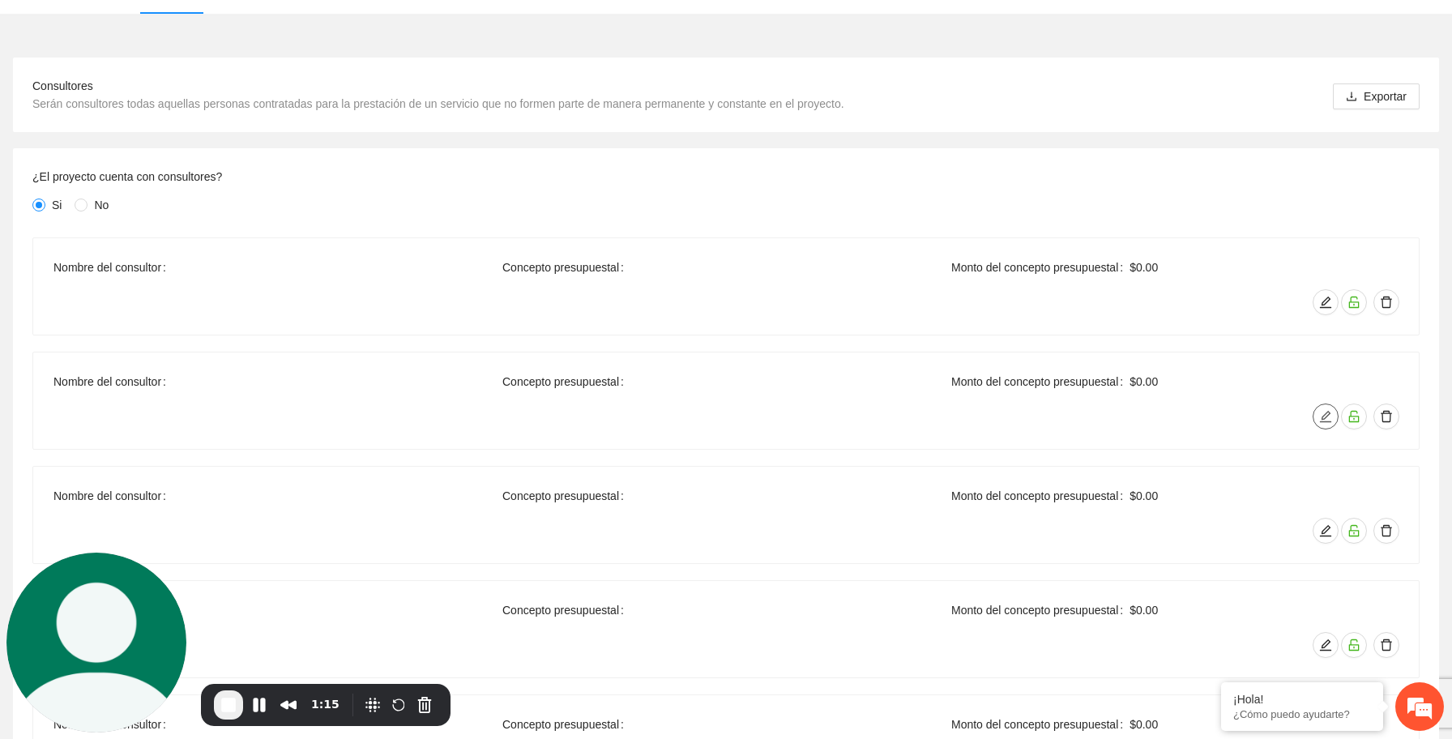
click at [1322, 421] on icon "edit" at bounding box center [1325, 416] width 11 height 11
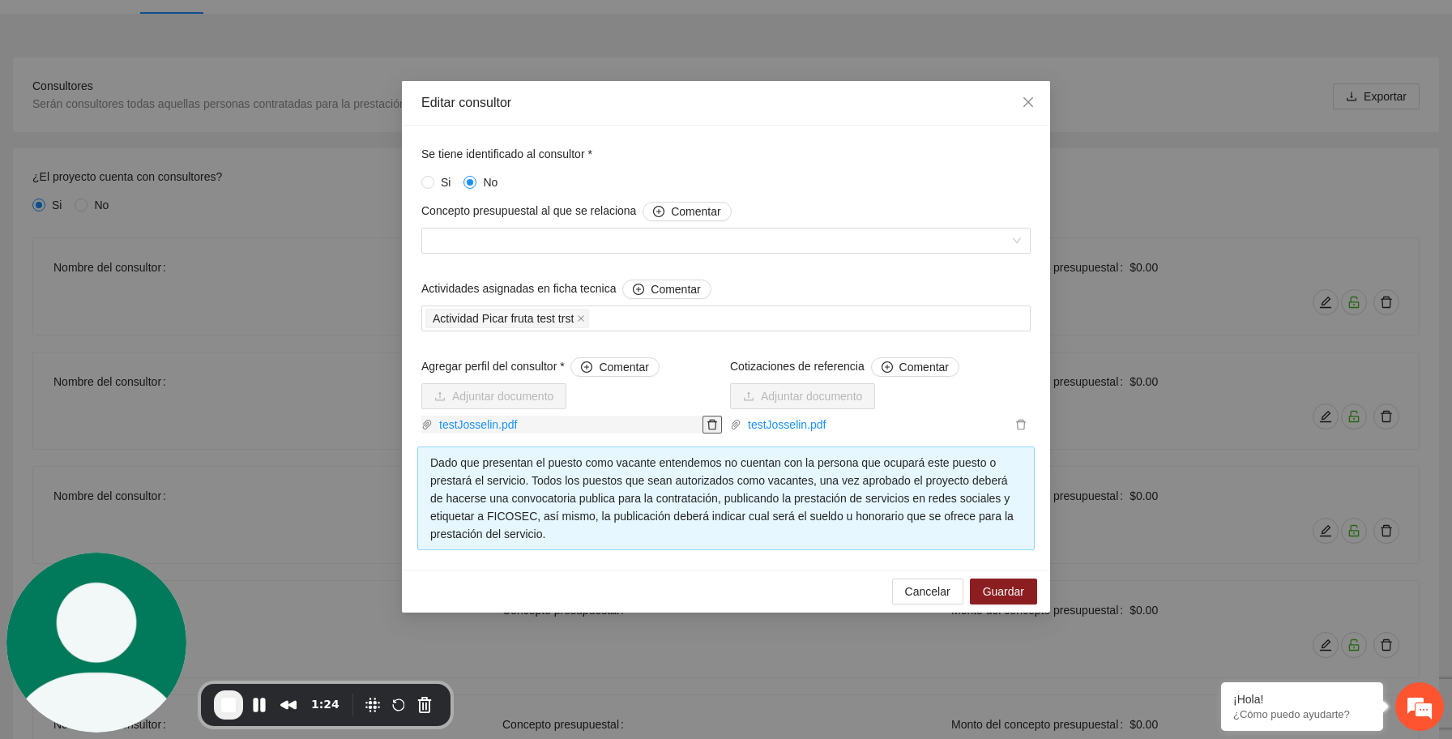
click at [712, 428] on icon "delete" at bounding box center [712, 424] width 11 height 11
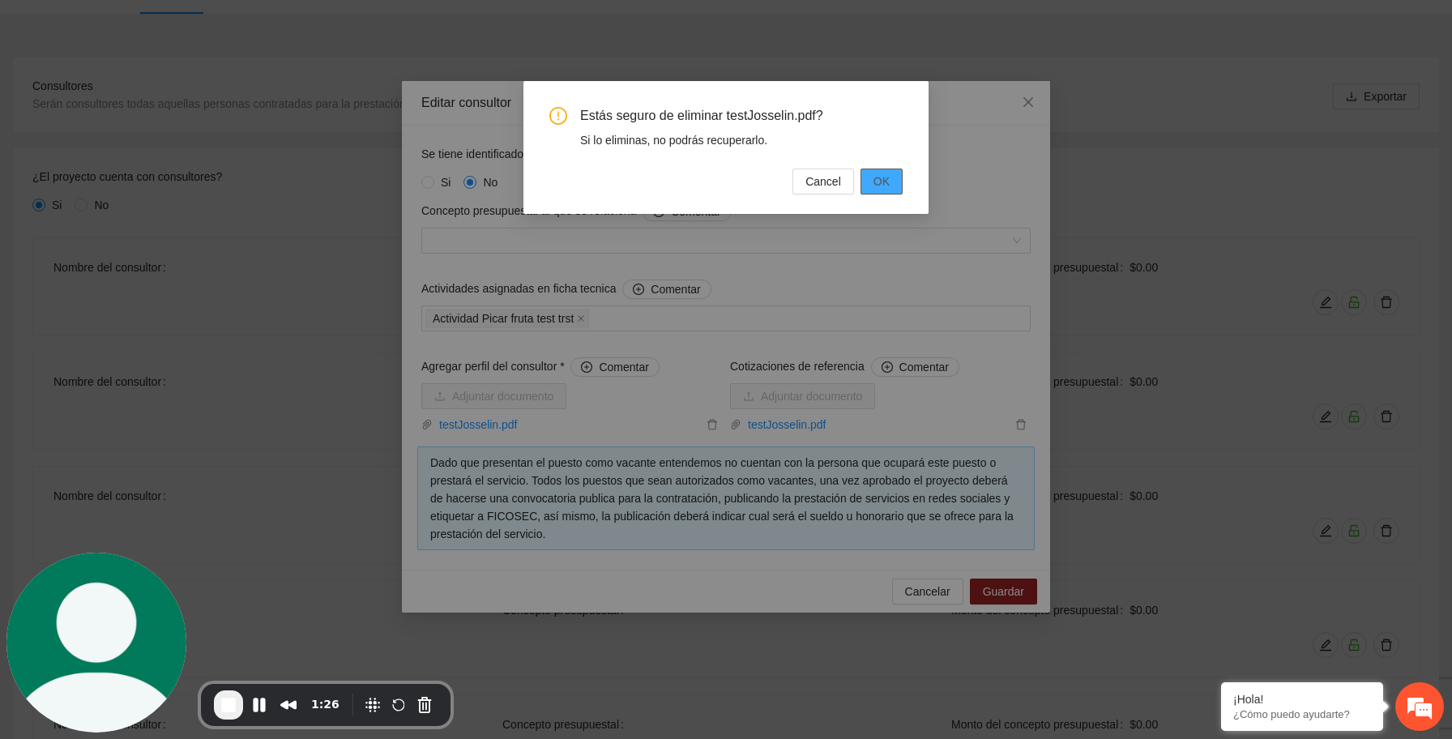
click at [889, 182] on span "OK" at bounding box center [882, 182] width 16 height 18
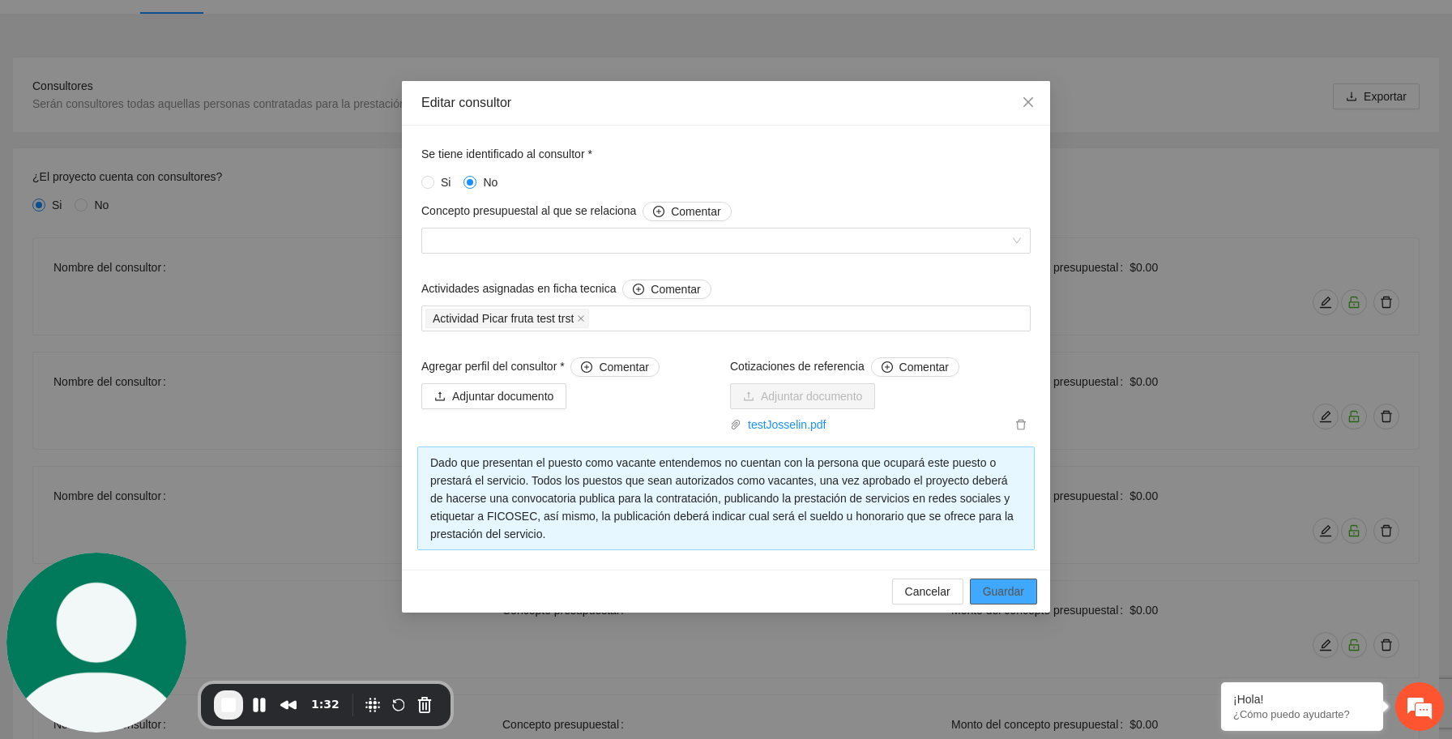
click at [1007, 590] on span "Guardar" at bounding box center [1003, 592] width 41 height 18
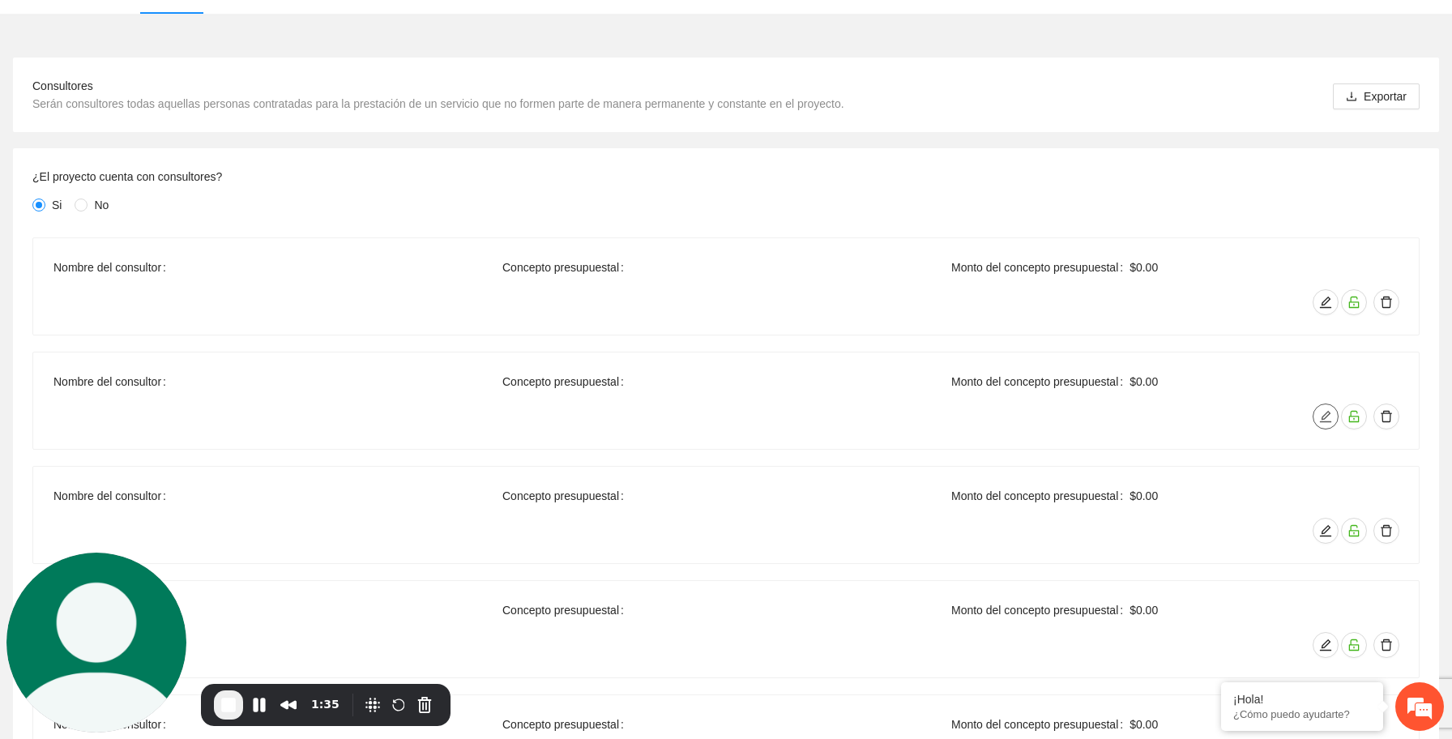
click at [1325, 421] on icon "edit" at bounding box center [1325, 416] width 11 height 11
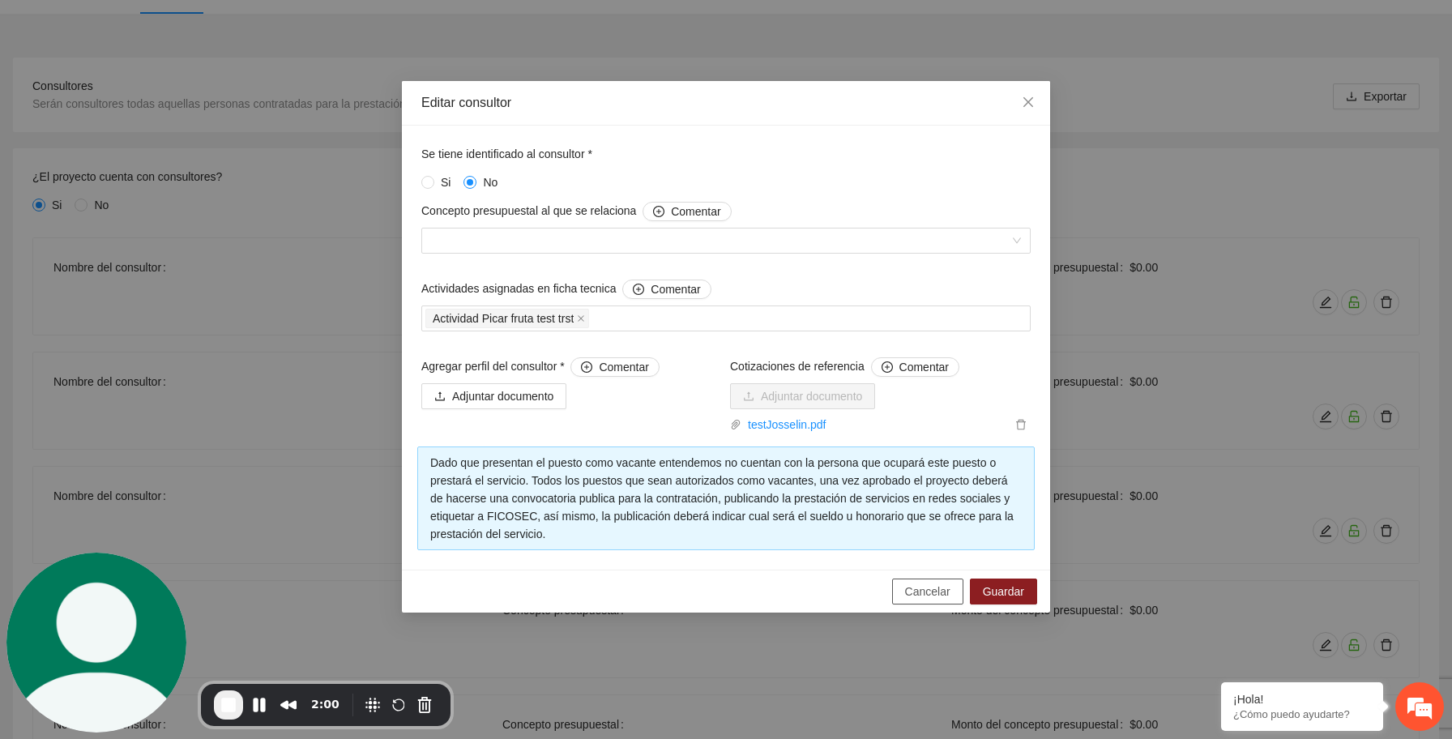
click at [947, 591] on span "Cancelar" at bounding box center [927, 592] width 45 height 18
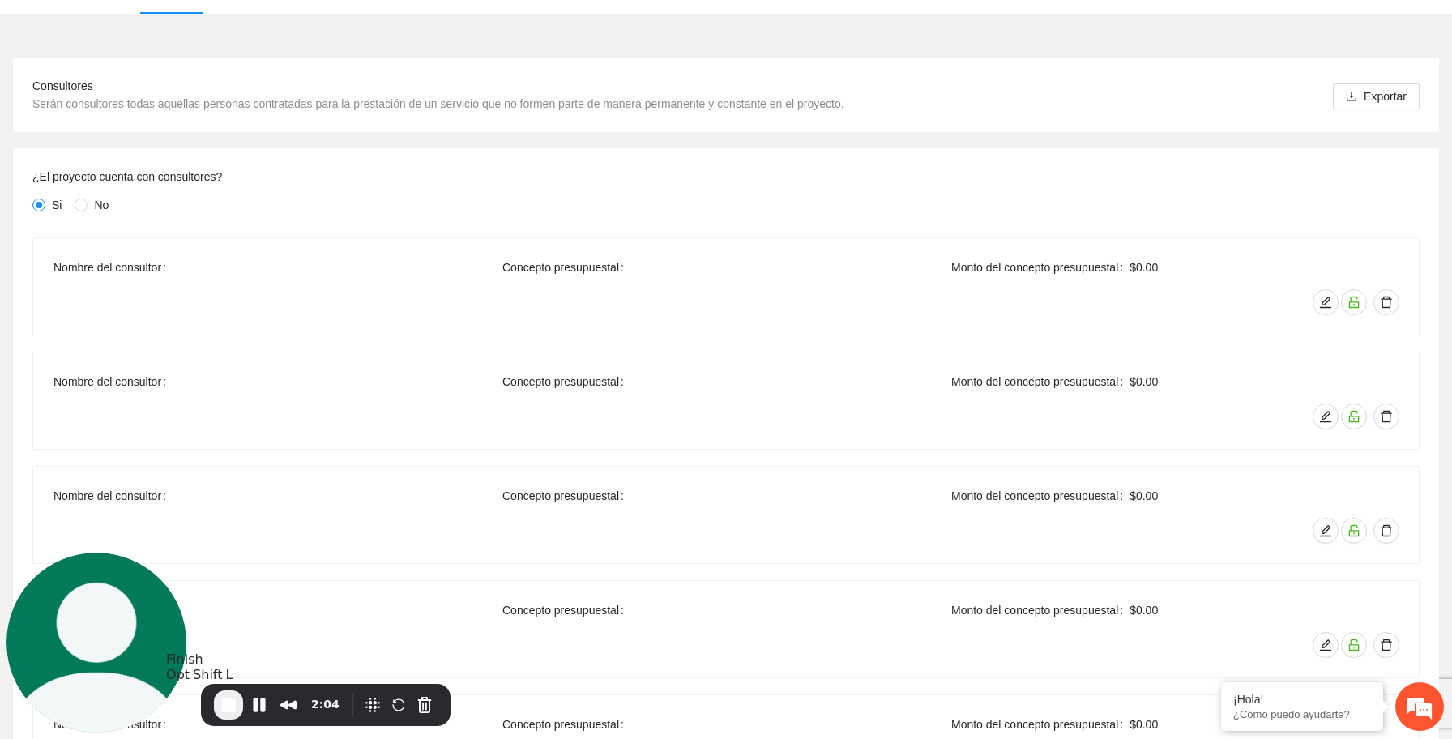
click at [229, 704] on span "End Recording" at bounding box center [228, 704] width 19 height 19
